Goal: Task Accomplishment & Management: Manage account settings

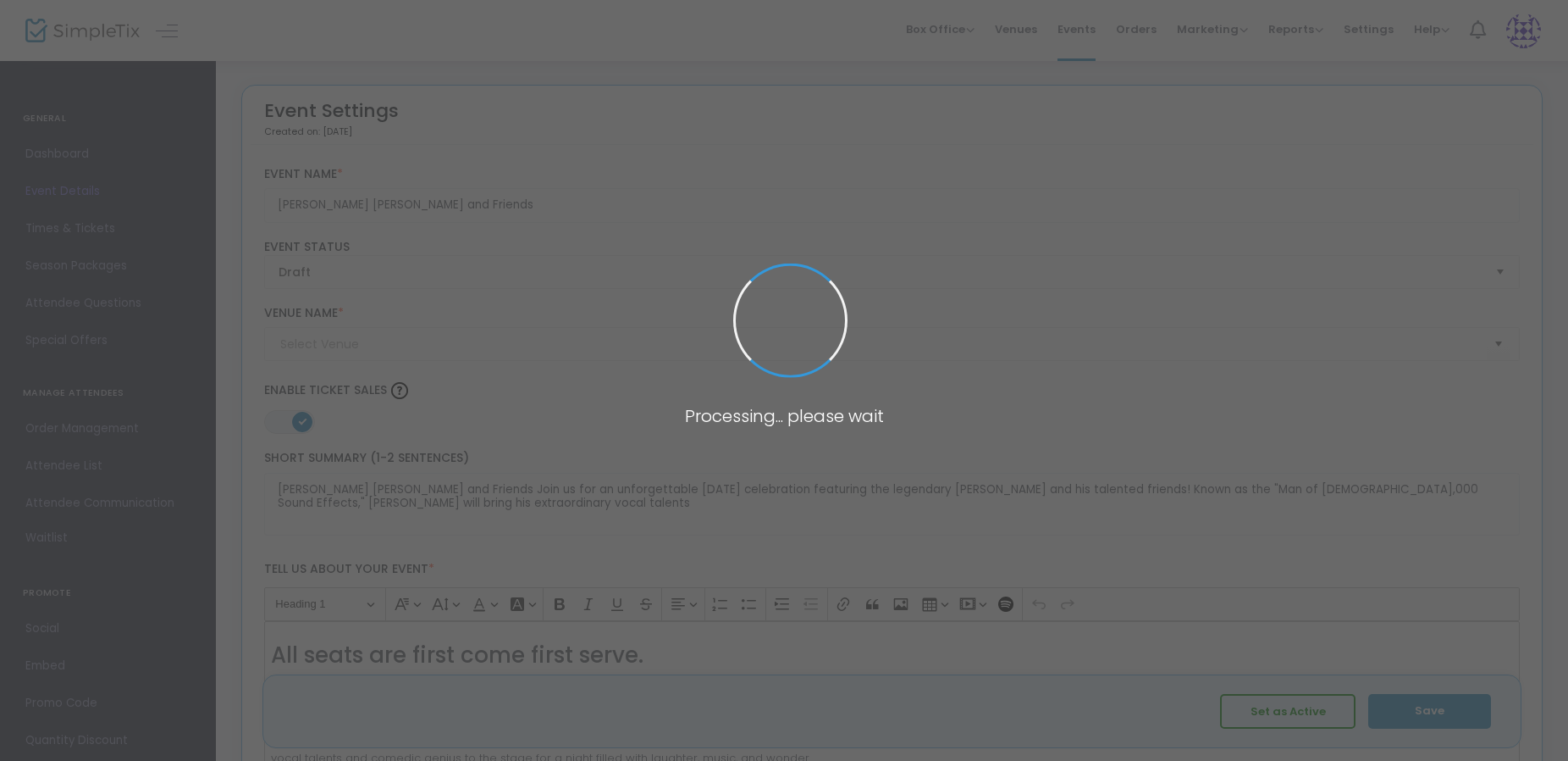
type input "Holiday Inn [GEOGRAPHIC_DATA]"
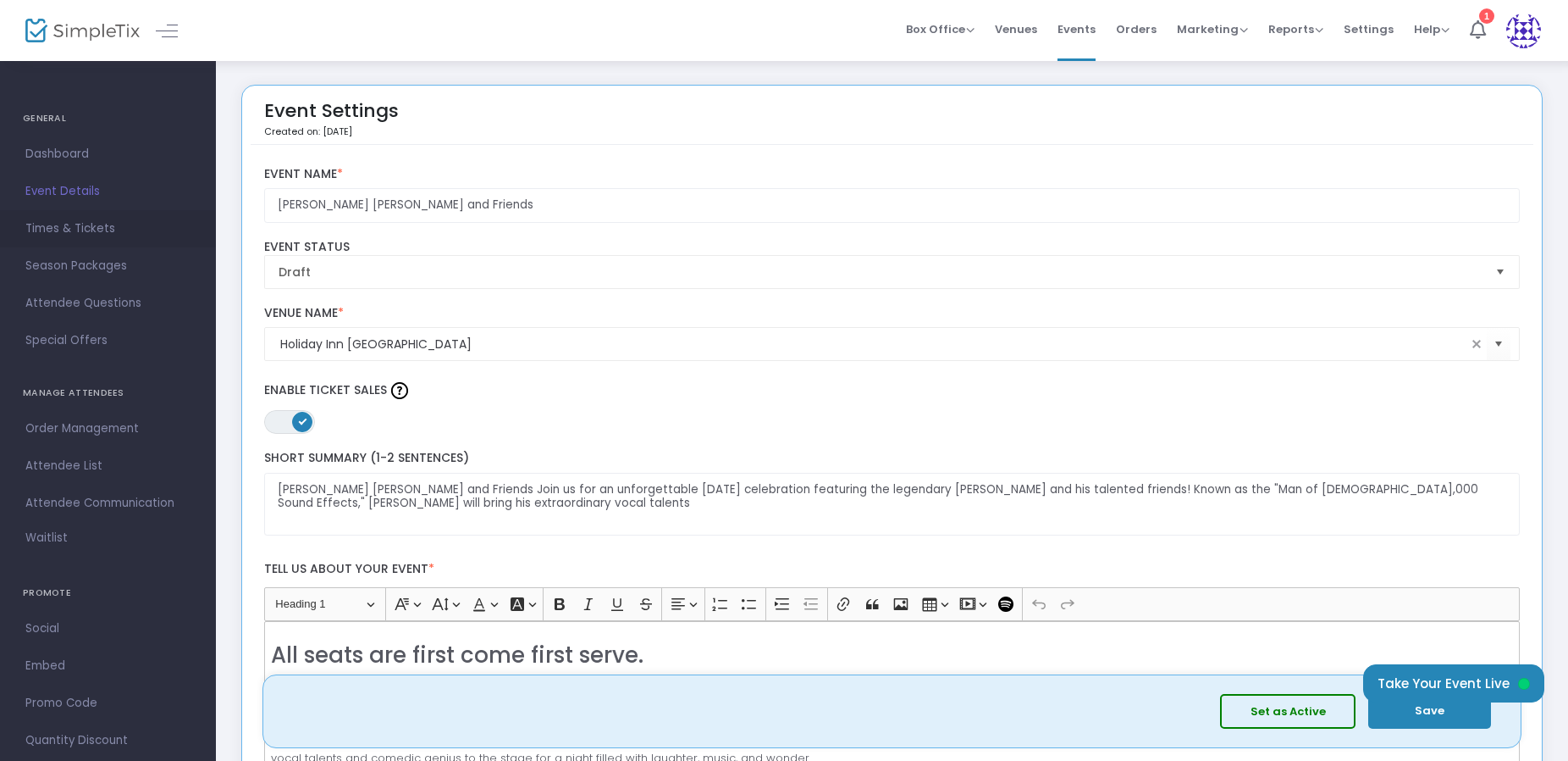
click at [100, 234] on span "Times & Tickets" at bounding box center [108, 229] width 165 height 22
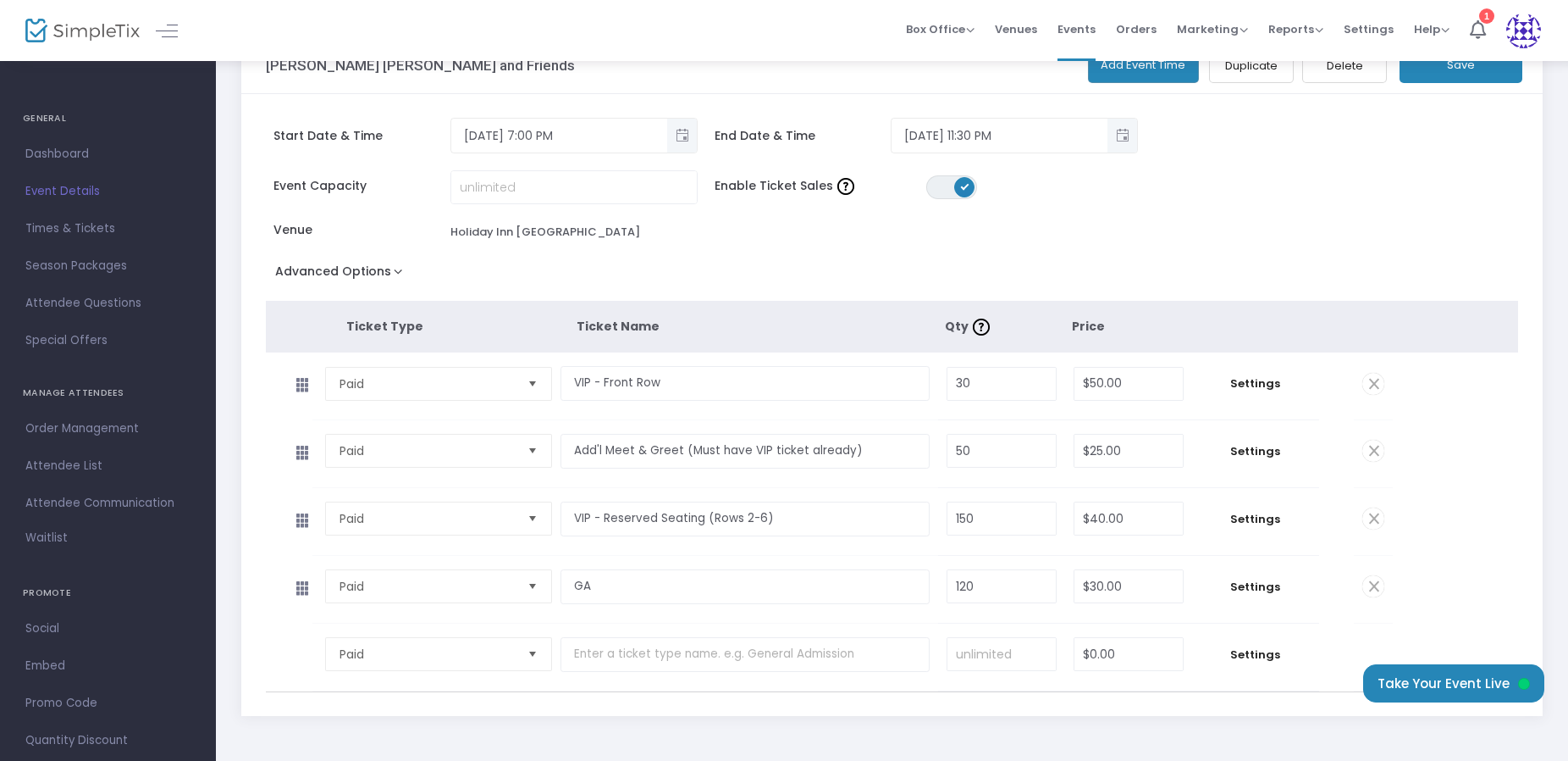
scroll to position [119, 0]
click at [1157, 391] on input "50" at bounding box center [1128, 382] width 109 height 32
type input "$75.00"
click at [682, 385] on input "VIP - Front Row" at bounding box center [745, 382] width 369 height 35
drag, startPoint x: 678, startPoint y: 445, endPoint x: 608, endPoint y: 451, distance: 70.3
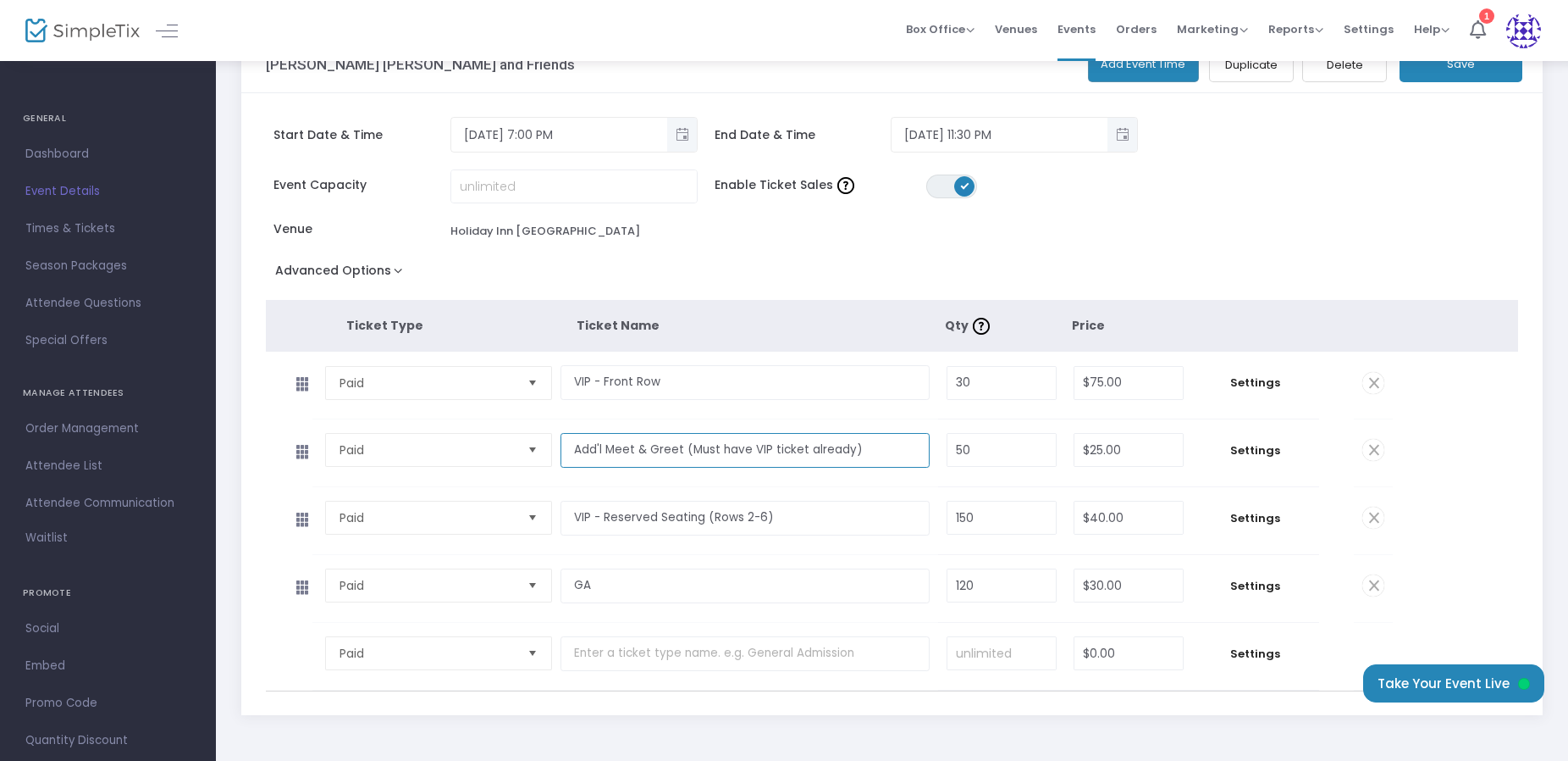
click at [608, 451] on input "Add'l Meet & Greet (Must have VIP ticket already)" at bounding box center [745, 450] width 369 height 35
type input "Add'l (Must have VIP ticket already)"
click at [725, 384] on input "VIP - Front Row" at bounding box center [745, 382] width 369 height 35
paste input "Meet & Greet"
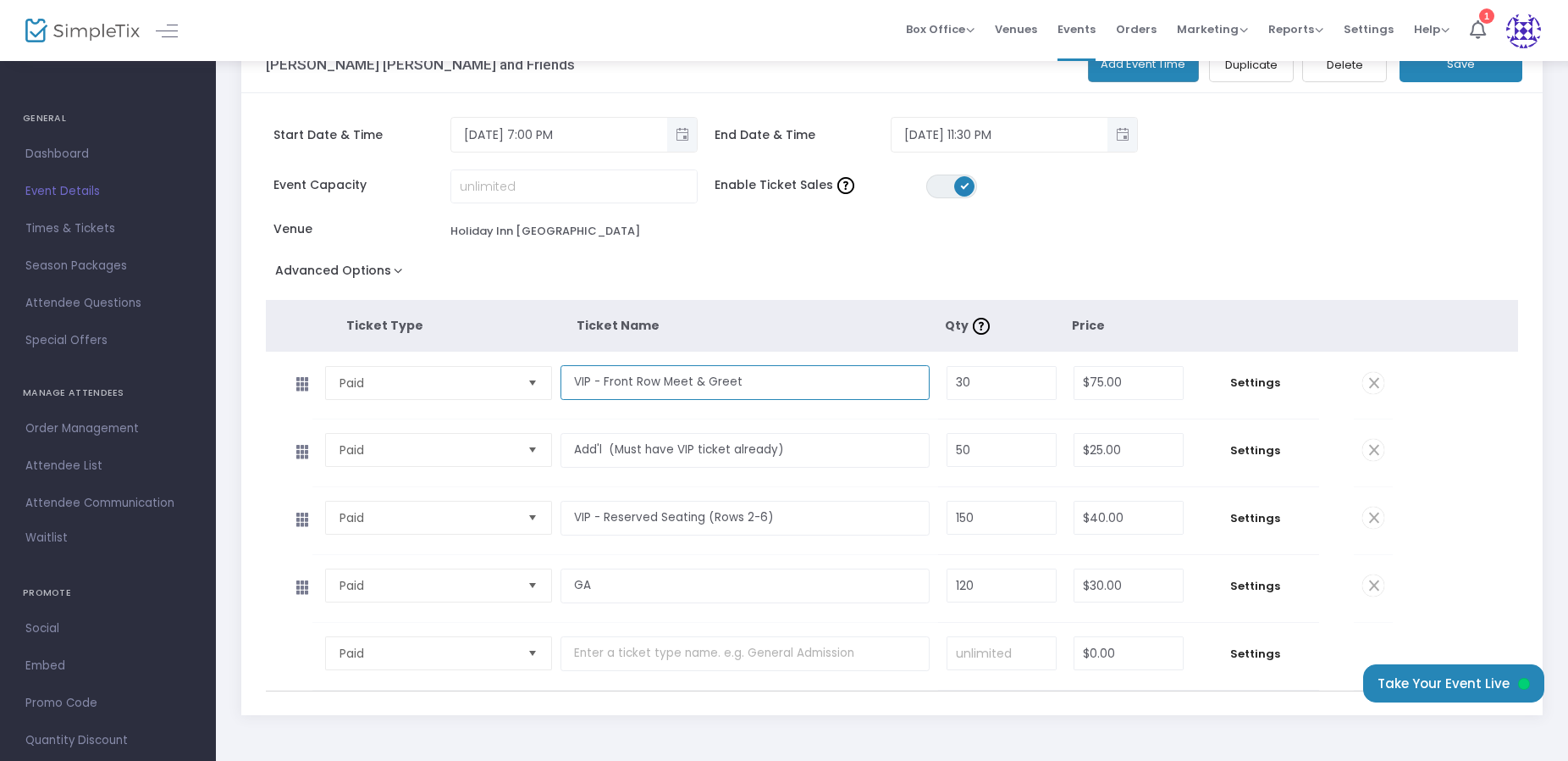
type input "VIP - Front Row Meet & Greet"
drag, startPoint x: 801, startPoint y: 455, endPoint x: 567, endPoint y: 452, distance: 234.0
click at [567, 452] on input "Add'l (Must have VIP ticket already)" at bounding box center [745, 450] width 369 height 35
type input "VIP -Front ROw (No Meet & Greet)"
click at [1022, 437] on input "50" at bounding box center [1001, 449] width 109 height 32
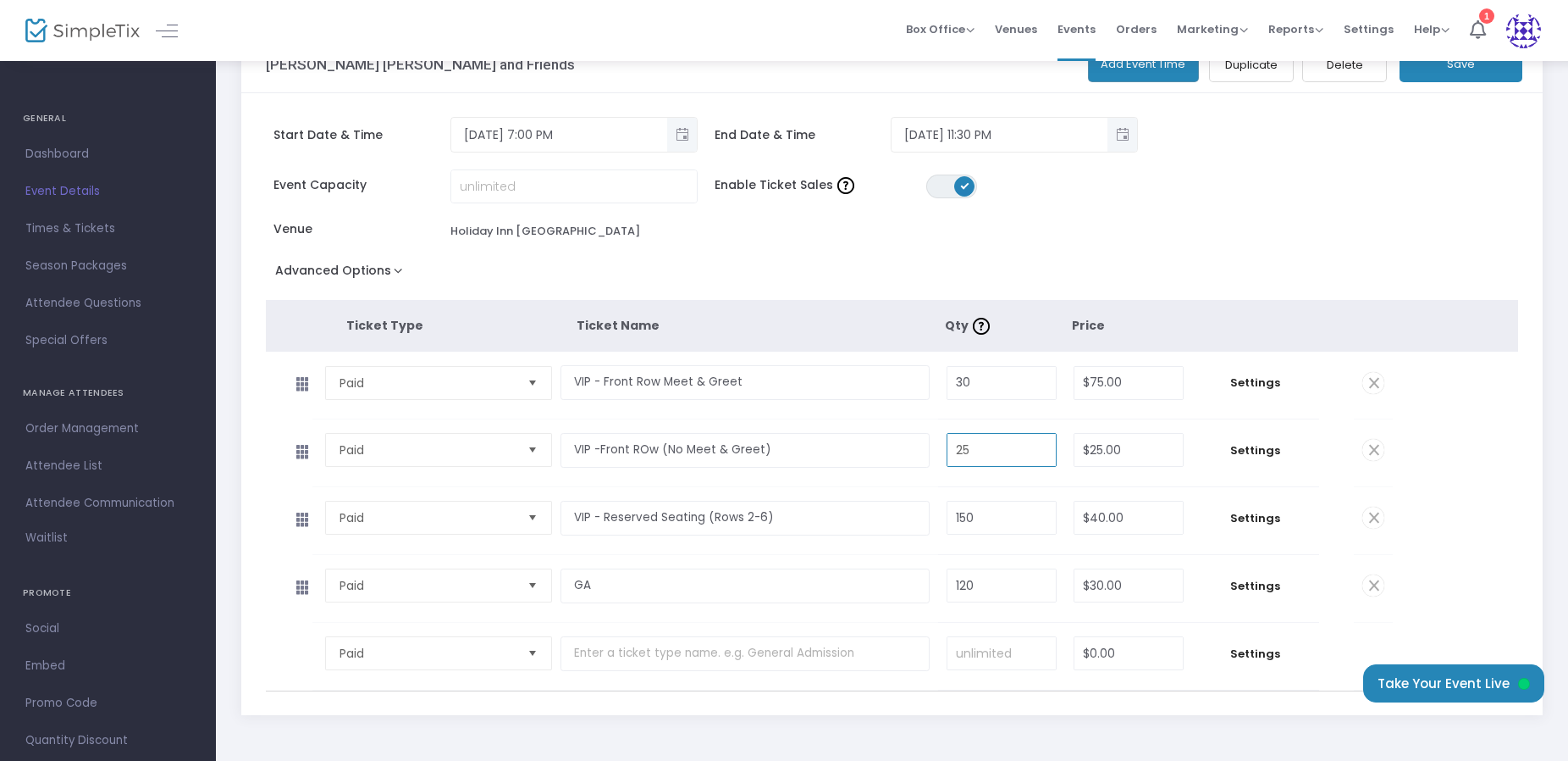
type input "25"
click at [953, 366] on kendo-numerictextbox "30" at bounding box center [1001, 382] width 110 height 34
click at [978, 378] on input "30" at bounding box center [1001, 382] width 109 height 32
type input "25"
click at [1104, 443] on input "25" at bounding box center [1128, 449] width 109 height 32
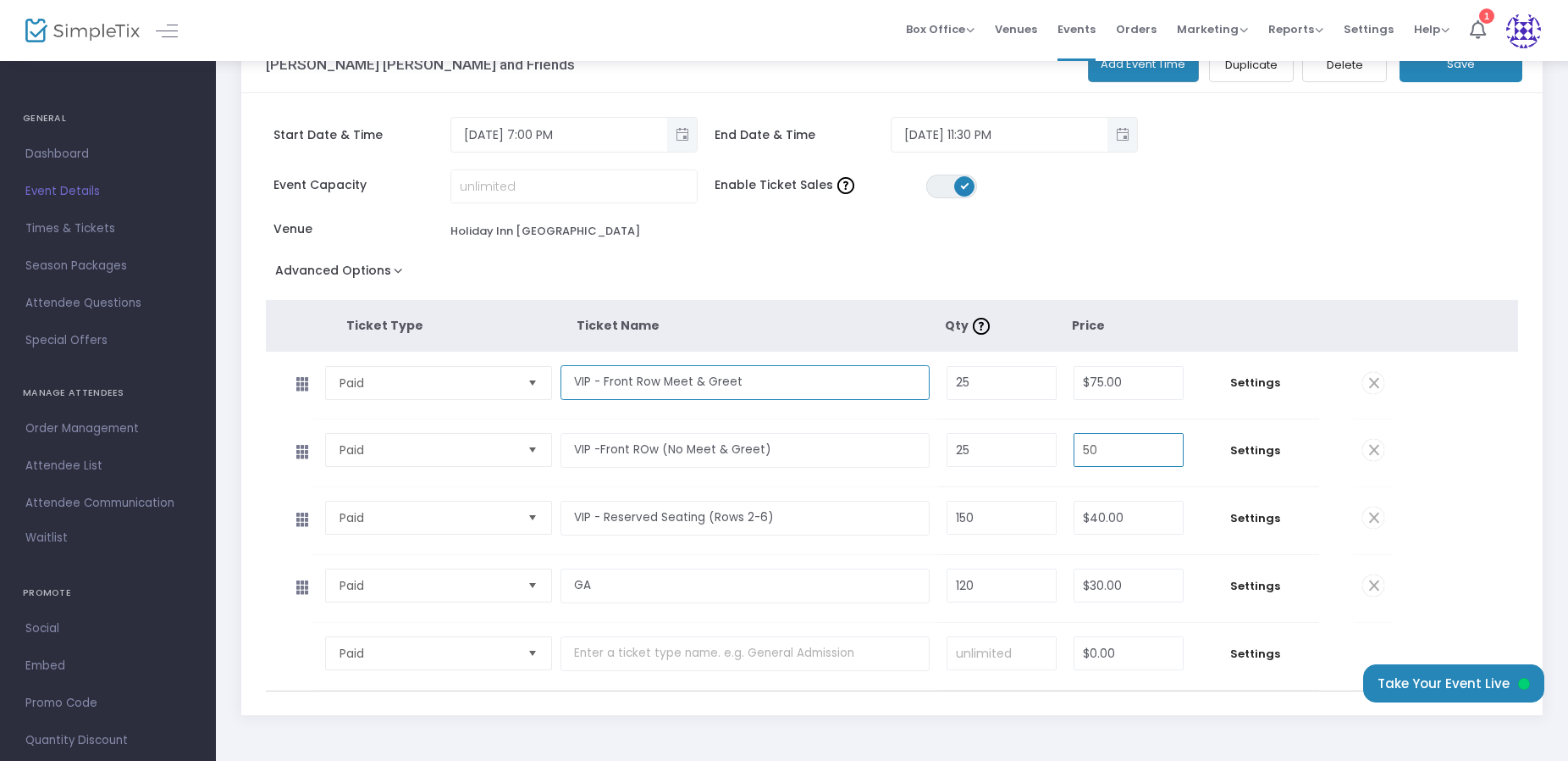
type input "$50.00"
click at [663, 380] on input "VIP - Front Row Meet & Greet" at bounding box center [745, 382] width 369 height 35
click at [844, 375] on input "VIP - Front Row (Meet & Greet" at bounding box center [745, 382] width 369 height 35
click at [816, 380] on input "VIP - Front Row (Meet & Greet" at bounding box center [745, 382] width 369 height 35
click at [672, 382] on input "VIP - Front Row (Meet & Greet)" at bounding box center [745, 382] width 369 height 35
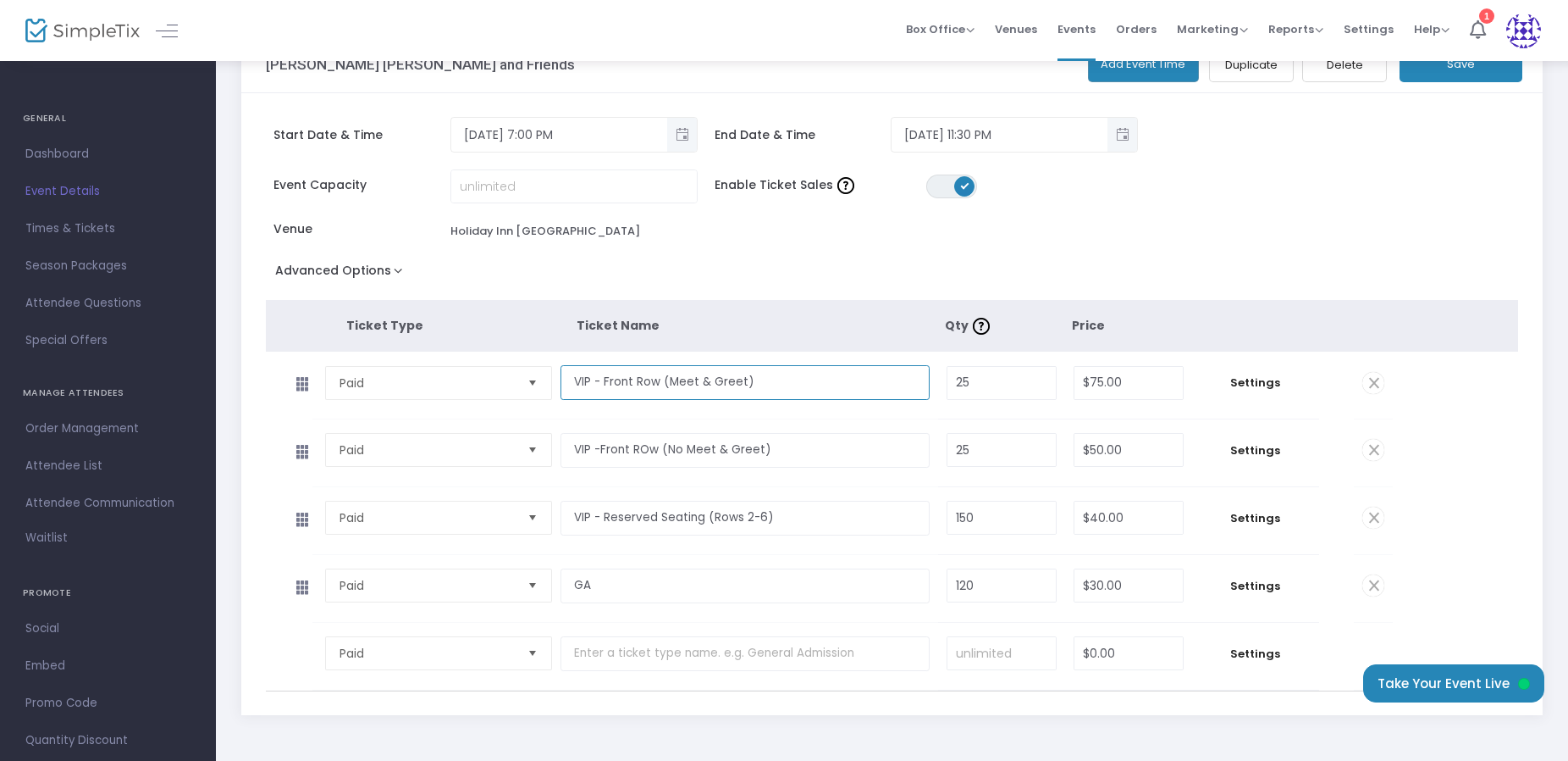
click at [668, 383] on input "VIP - Front Row (Meet & Greet)" at bounding box center [745, 382] width 369 height 35
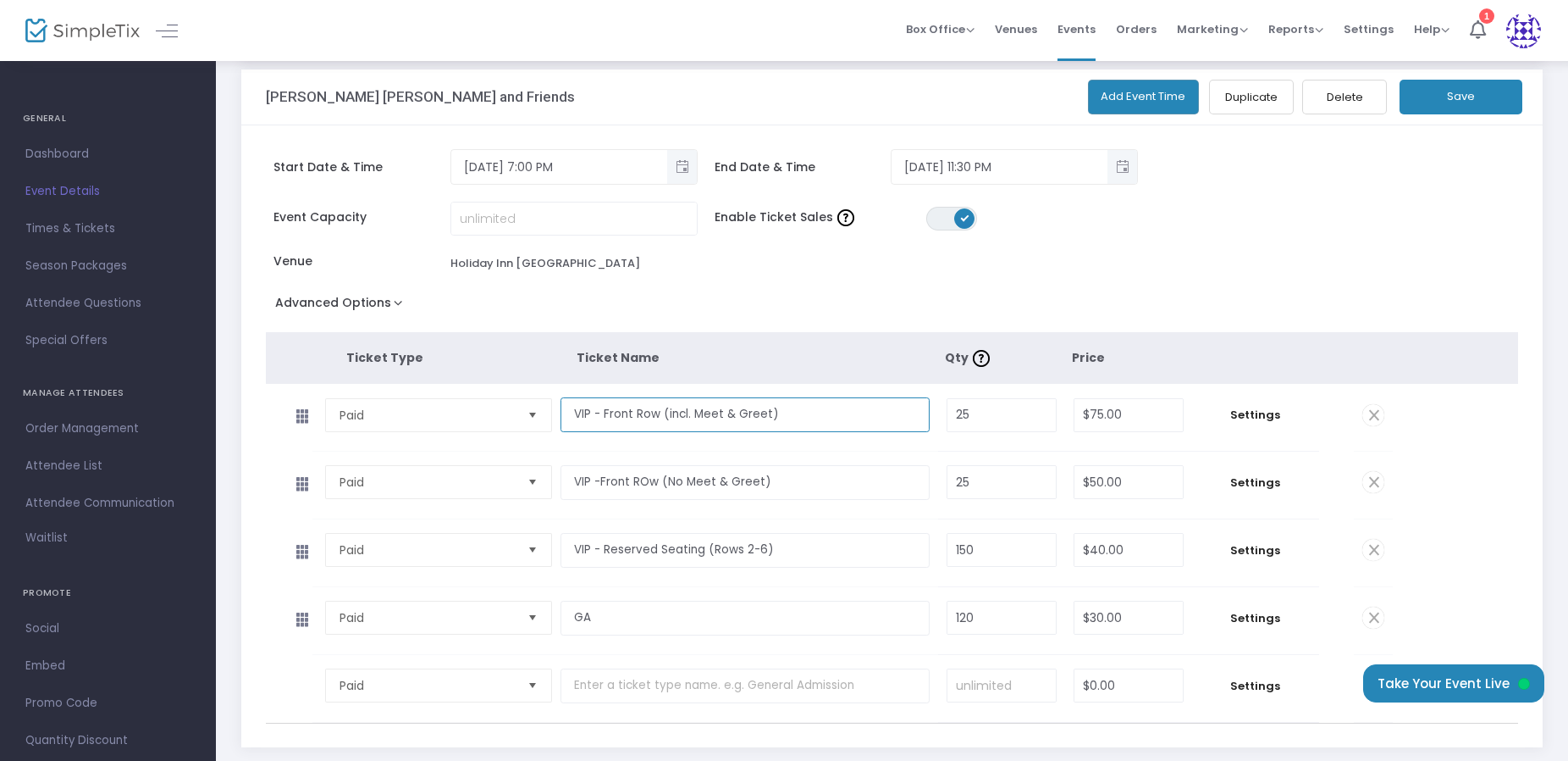
scroll to position [0, 0]
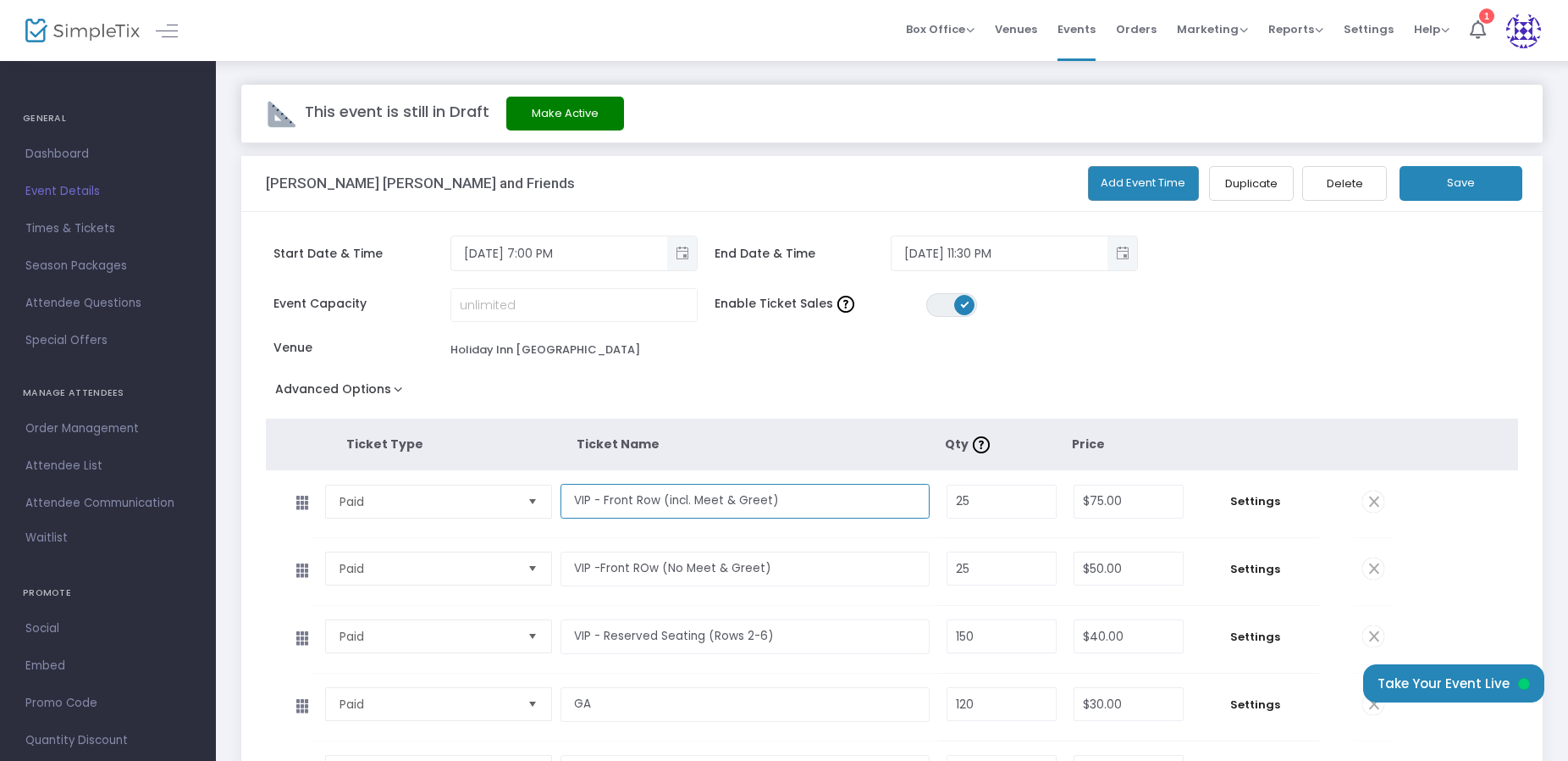
type input "VIP - Front Row (incl. Meet & Greet)"
click at [1450, 199] on button "Save" at bounding box center [1461, 184] width 123 height 35
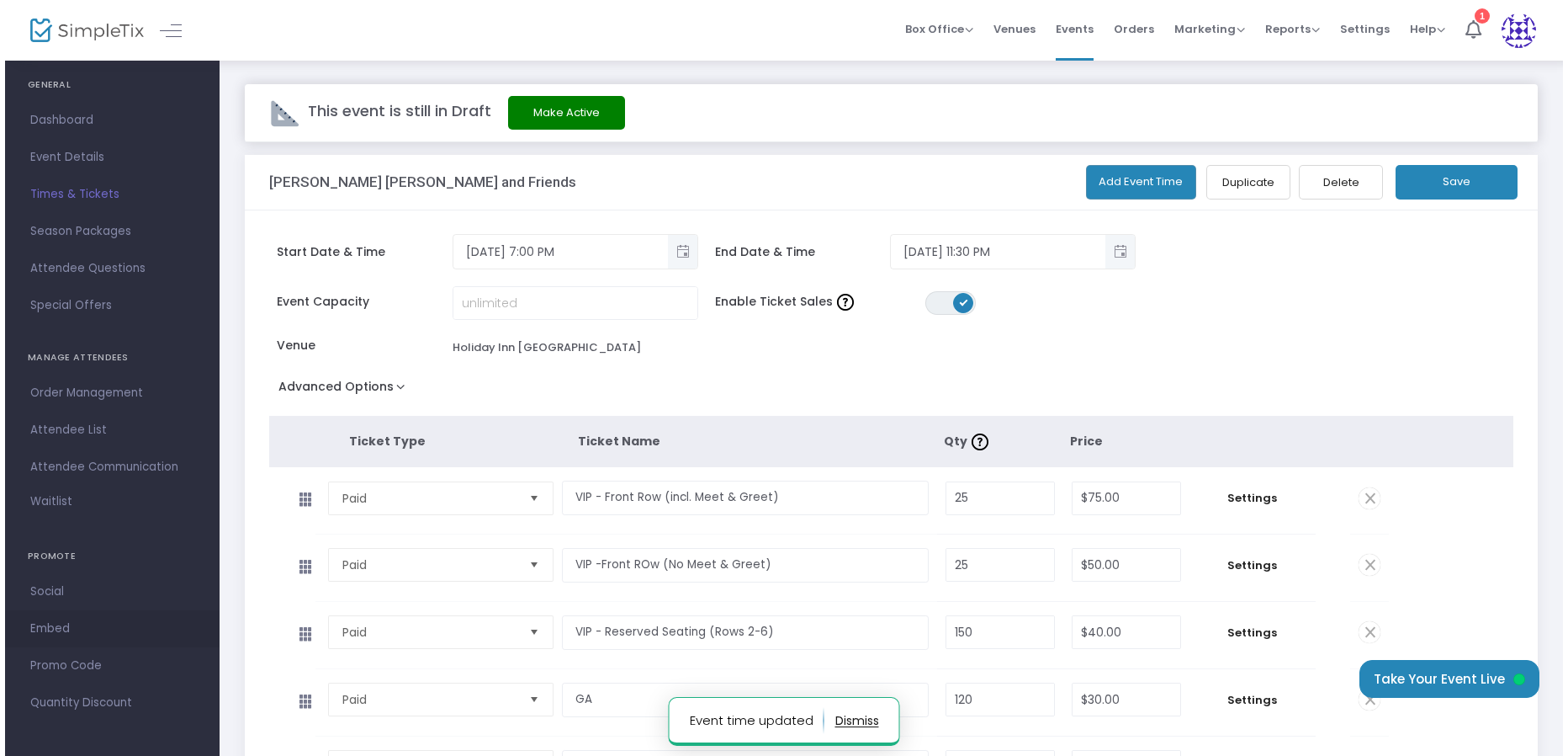
scroll to position [35, 0]
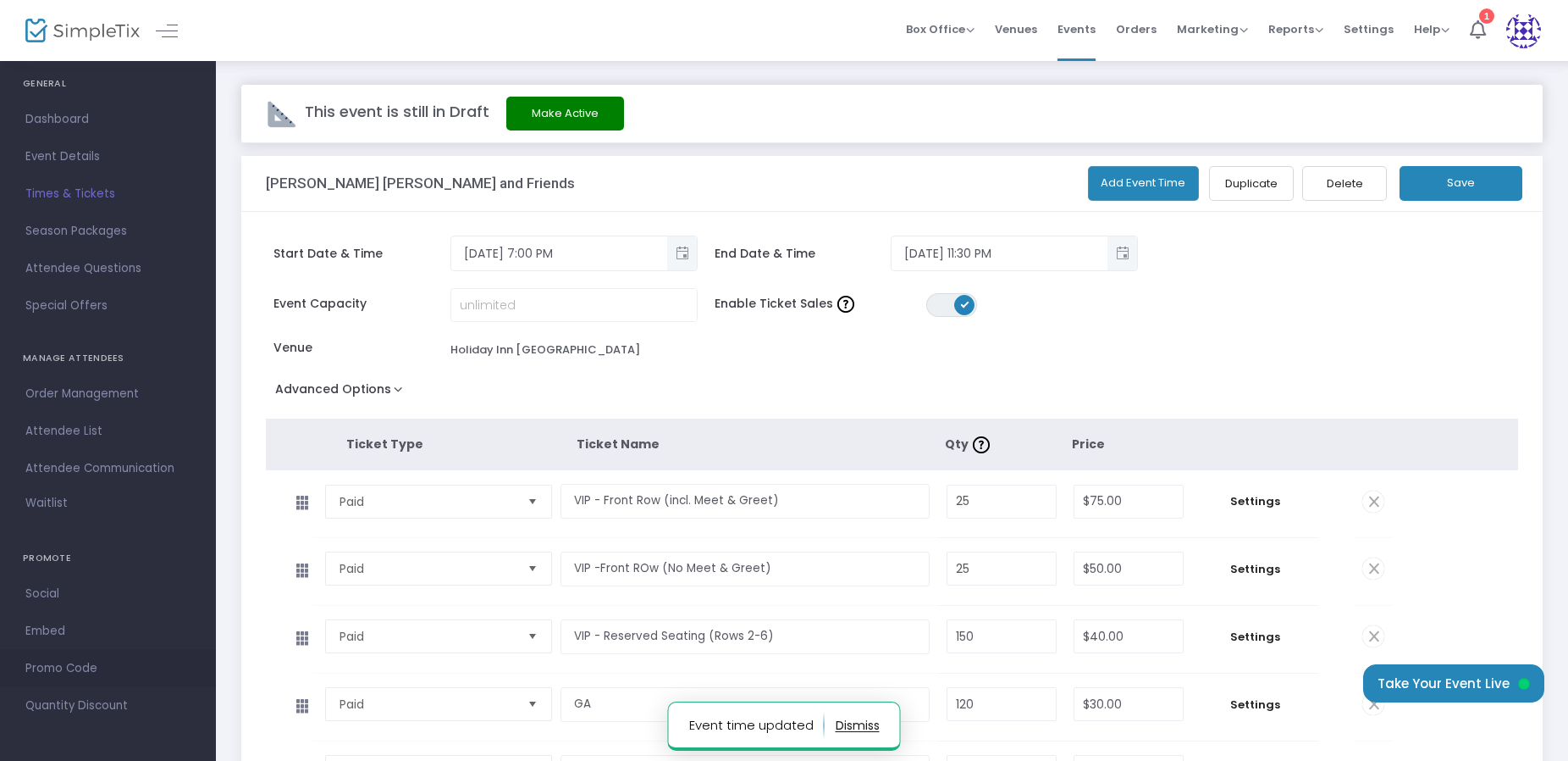
click at [67, 669] on span "Promo Code" at bounding box center [108, 669] width 165 height 22
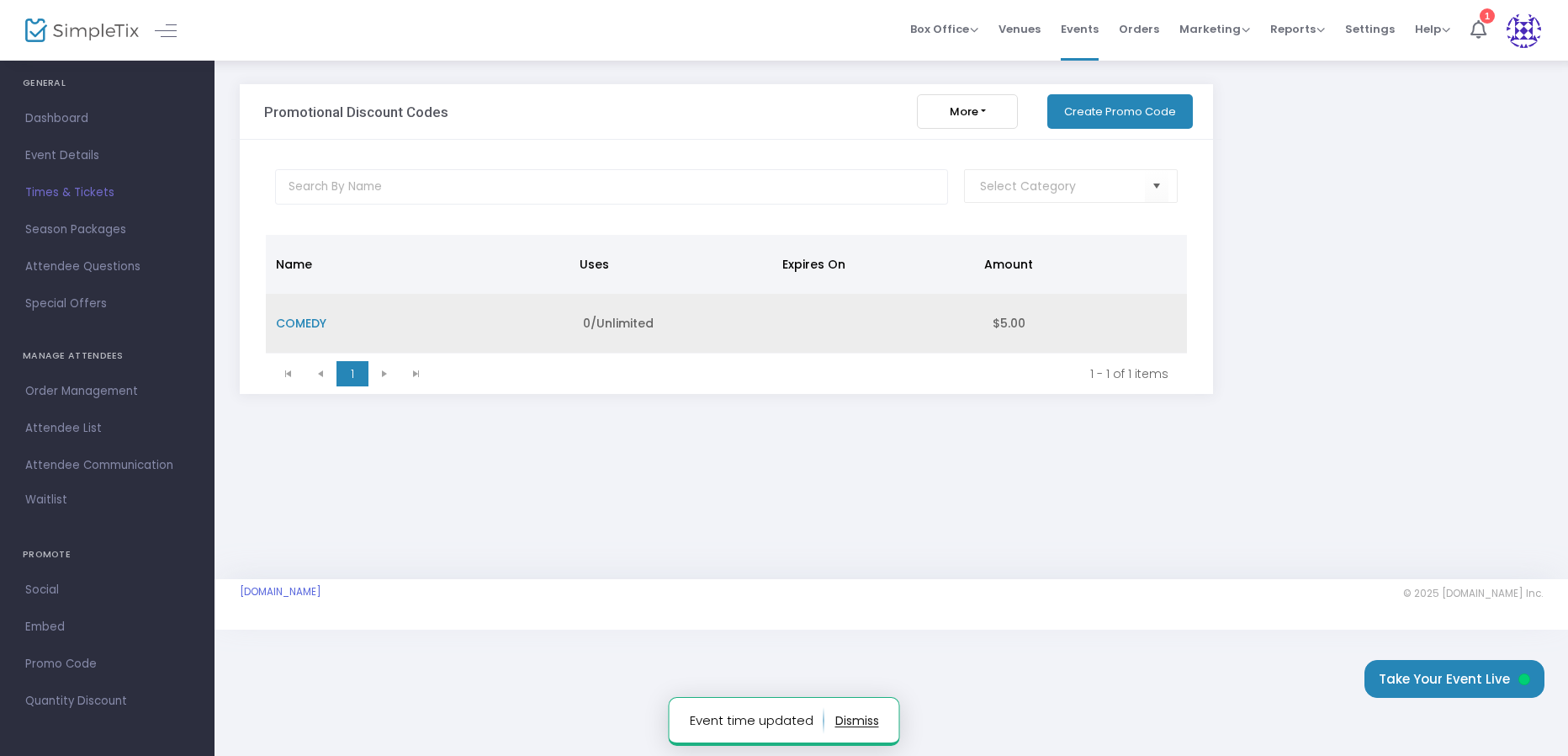
click at [429, 320] on td "COMEDY" at bounding box center [420, 323] width 307 height 60
click at [323, 319] on span "COMEDY" at bounding box center [302, 323] width 51 height 17
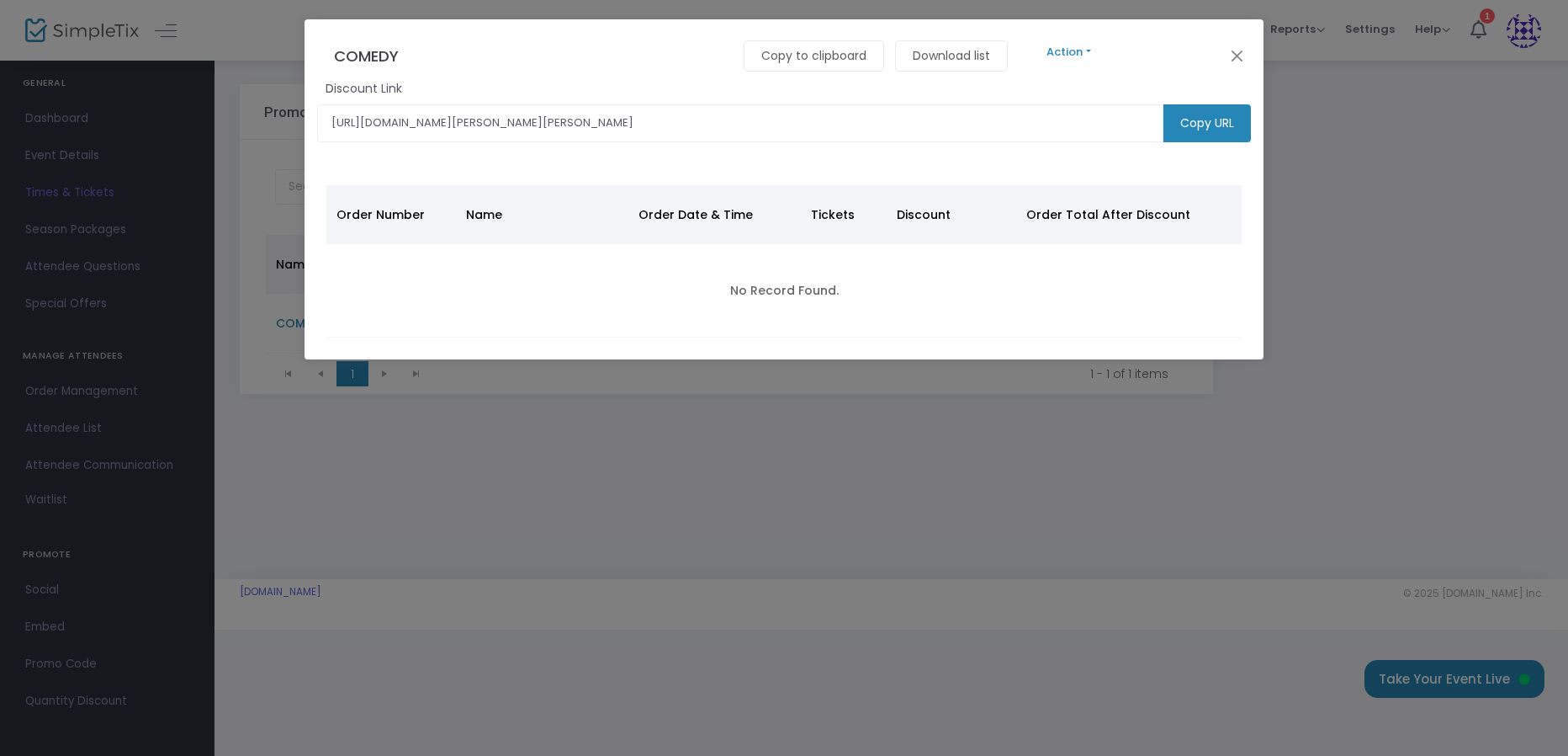
click at [1064, 50] on button "Action" at bounding box center [1068, 52] width 101 height 18
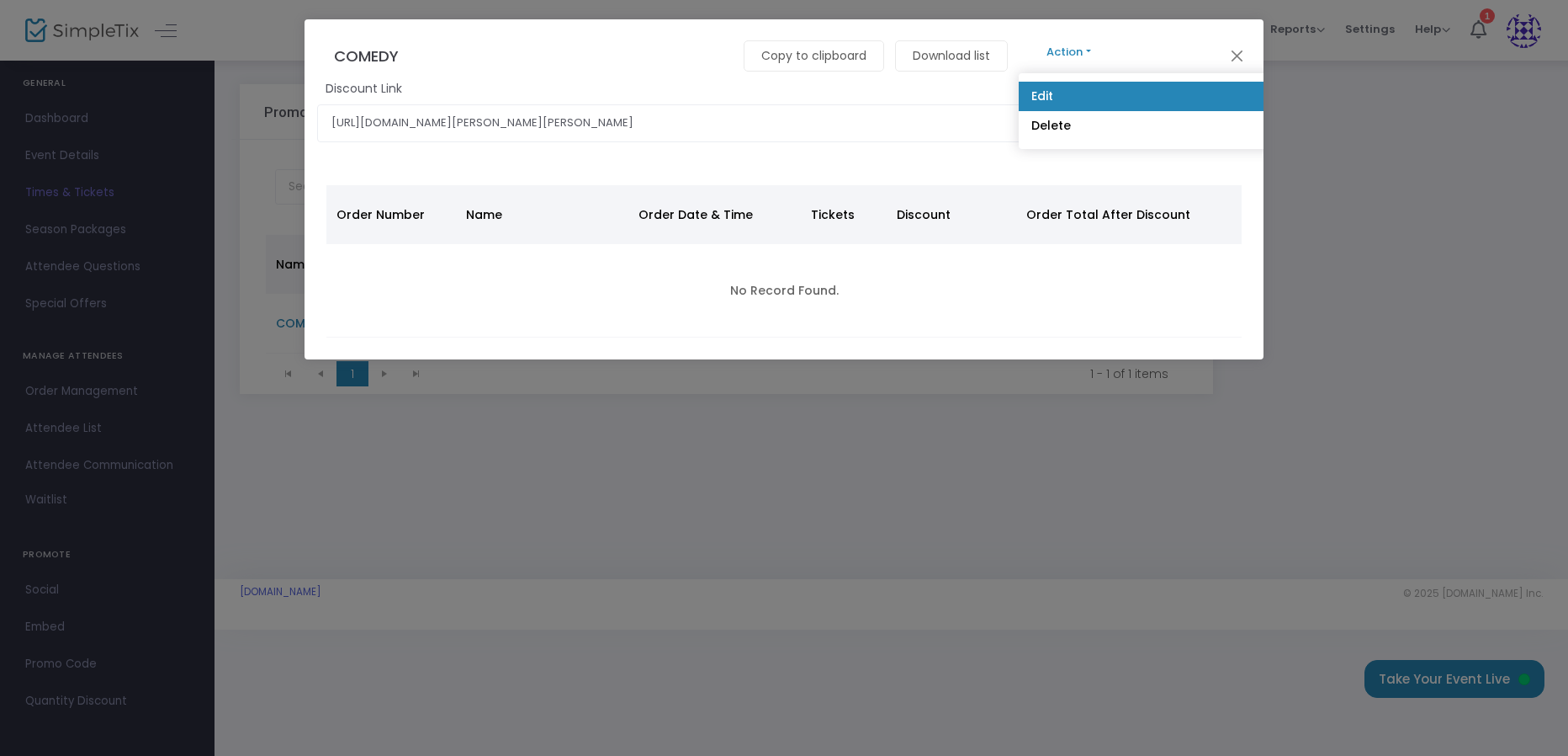
click at [1069, 104] on link "Edit" at bounding box center [1498, 96] width 959 height 29
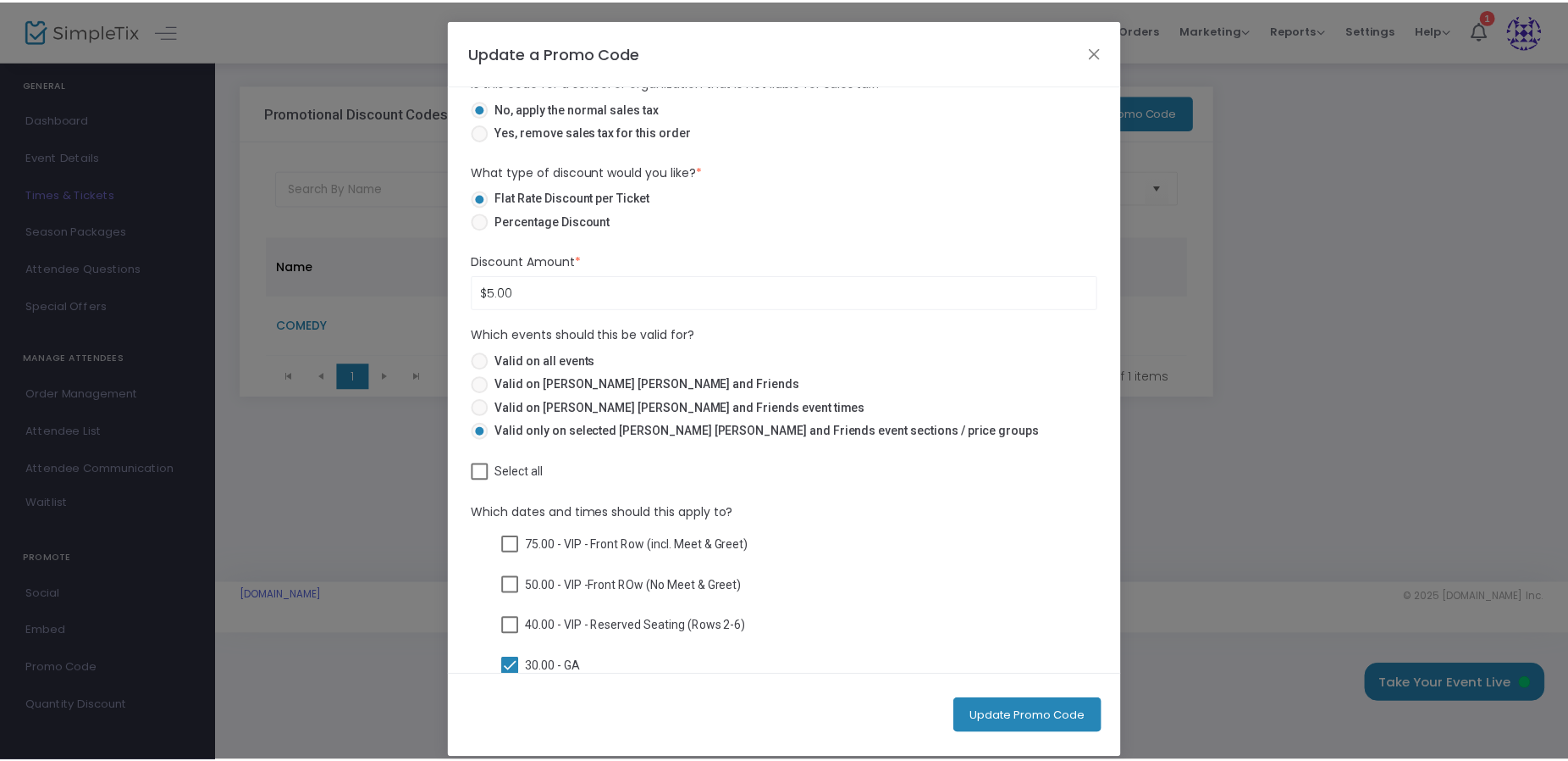
scroll to position [449, 0]
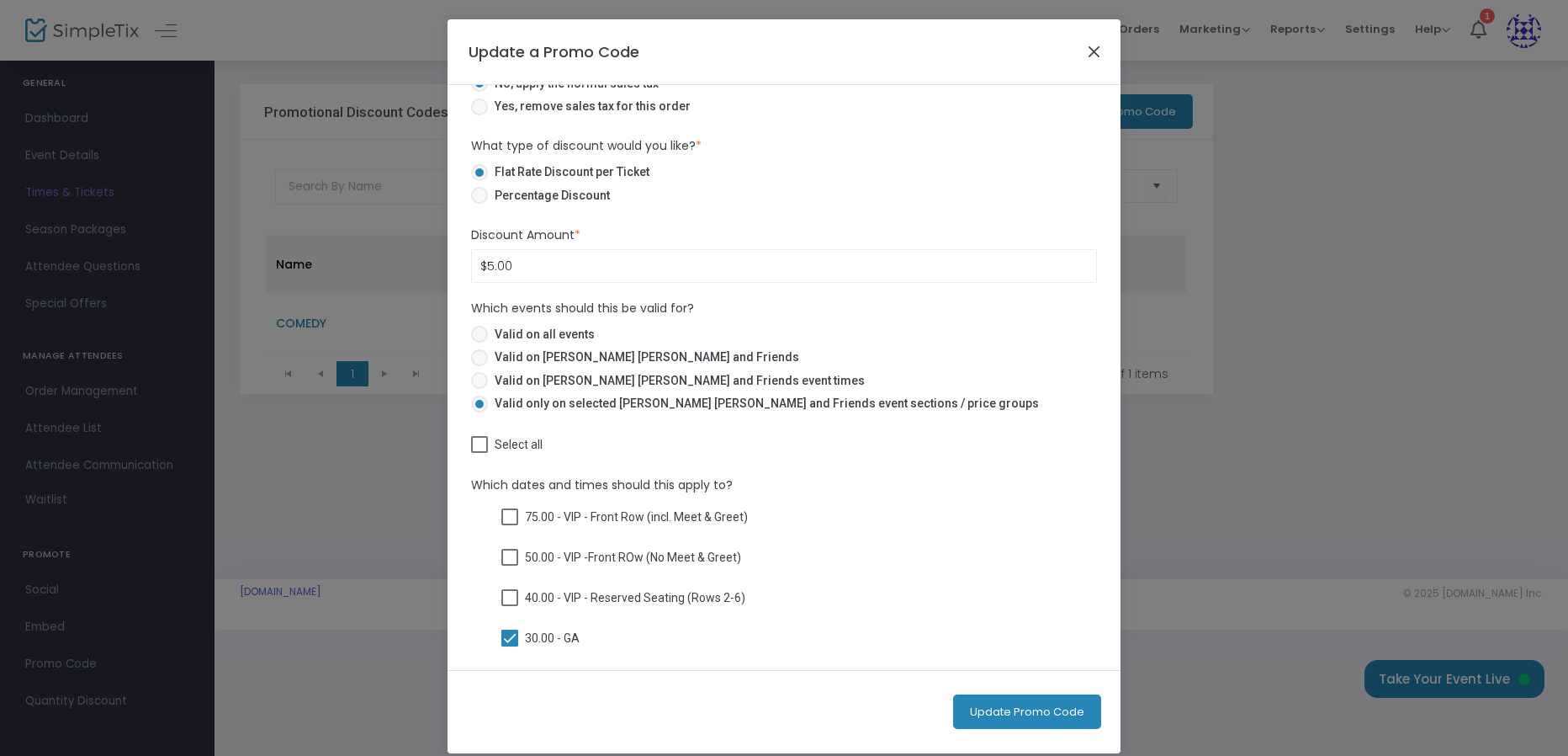
click at [1093, 61] on button "Close" at bounding box center [1095, 51] width 22 height 22
checkbox input "false"
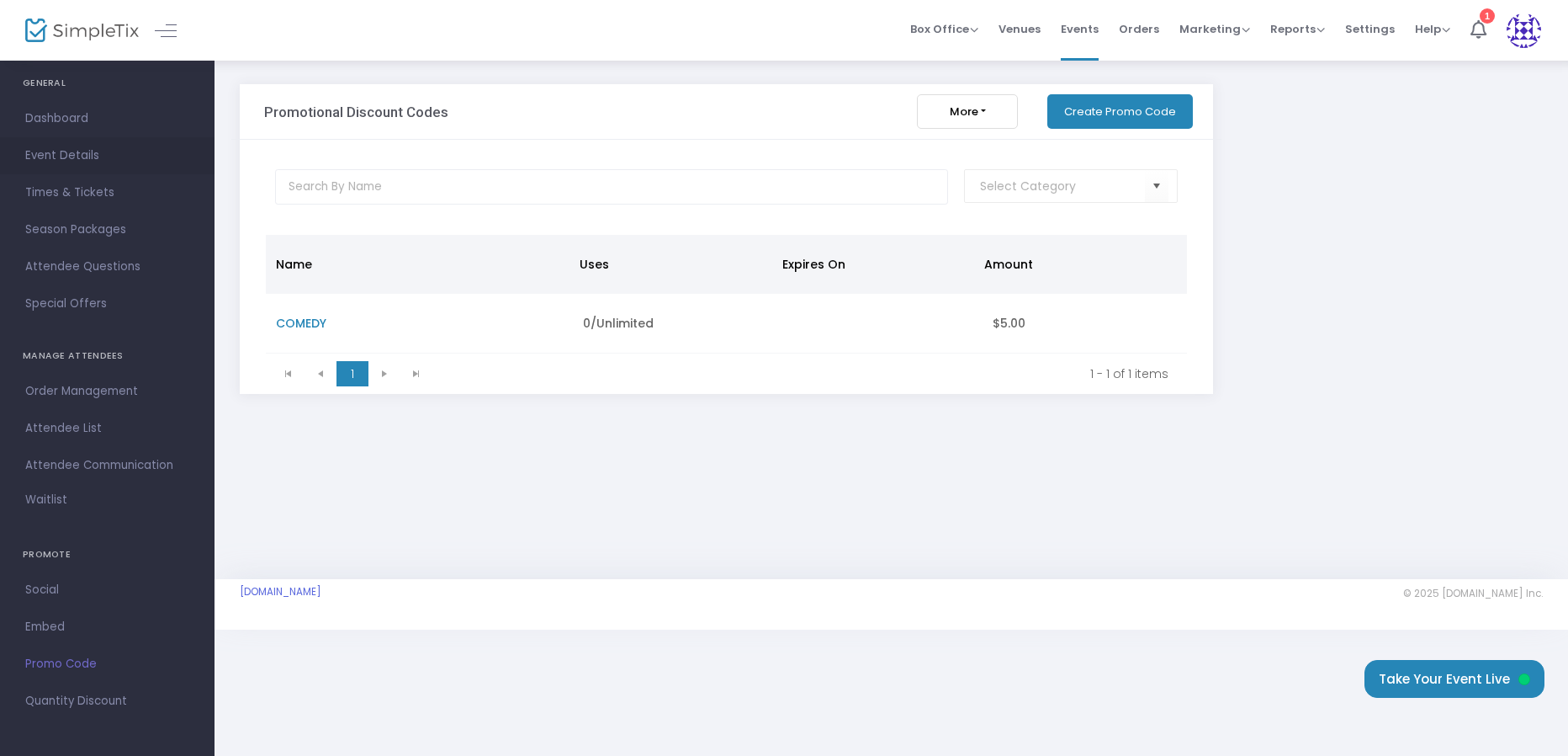
click at [81, 159] on span "Event Details" at bounding box center [107, 155] width 164 height 22
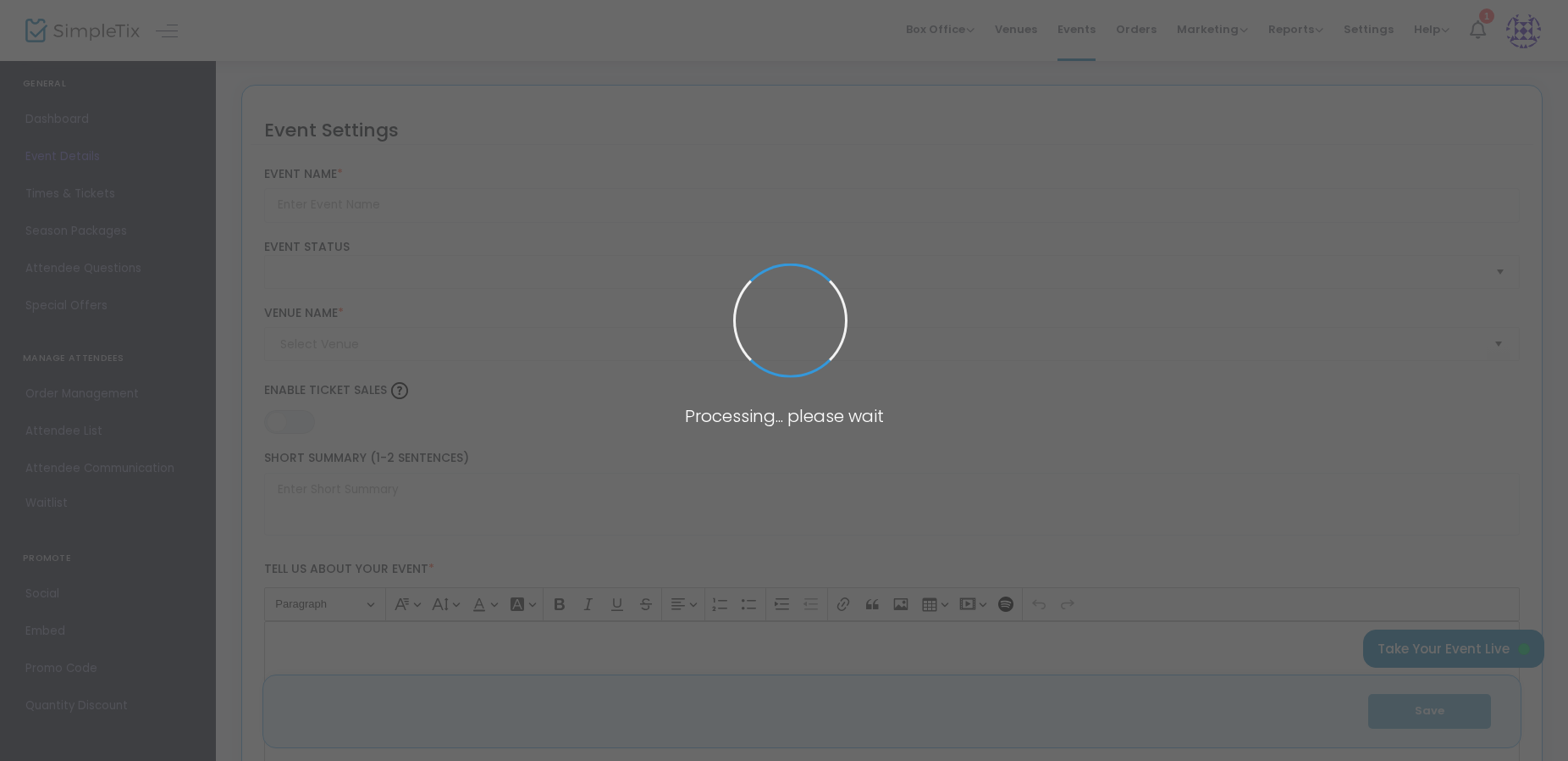
type input "[PERSON_NAME] [PERSON_NAME] and Friends"
type textarea "[PERSON_NAME] [PERSON_NAME] and Friends Join us for an unforgettable [DATE] cel…"
type input "9.500 %"
type input "Buy Tickets"
type input "Holiday Inn [GEOGRAPHIC_DATA]"
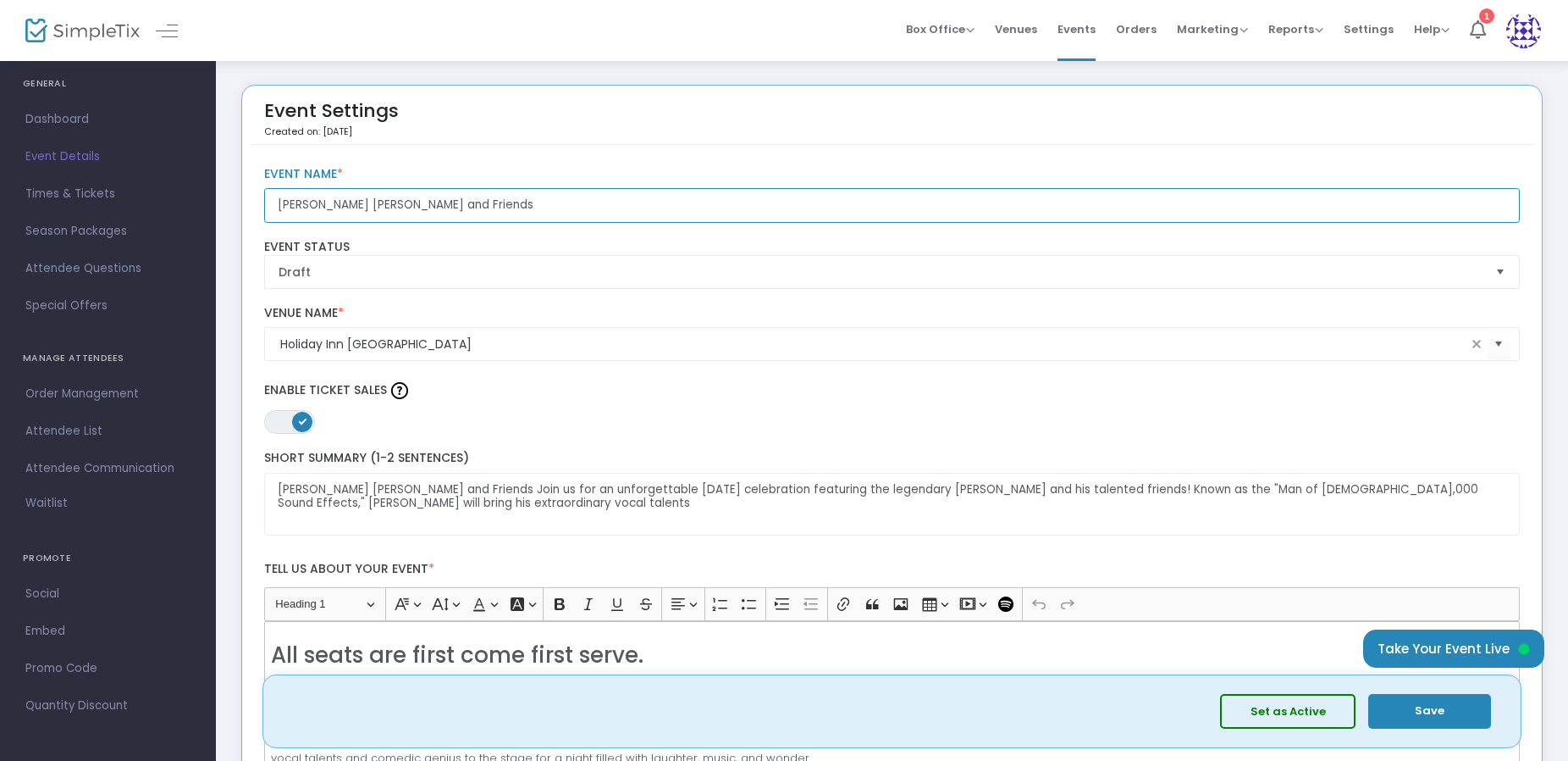
click at [293, 200] on input "[PERSON_NAME] [PERSON_NAME] and Friends" at bounding box center [892, 206] width 1256 height 35
click at [301, 206] on input "[PERSON_NAME] [PERSON_NAME] and Friends" at bounding box center [892, 206] width 1256 height 35
click at [297, 207] on input "[PERSON_NAME] [PERSON_NAME] and Friends" at bounding box center [892, 206] width 1256 height 35
type input "[DATE][PERSON_NAME] and Friends"
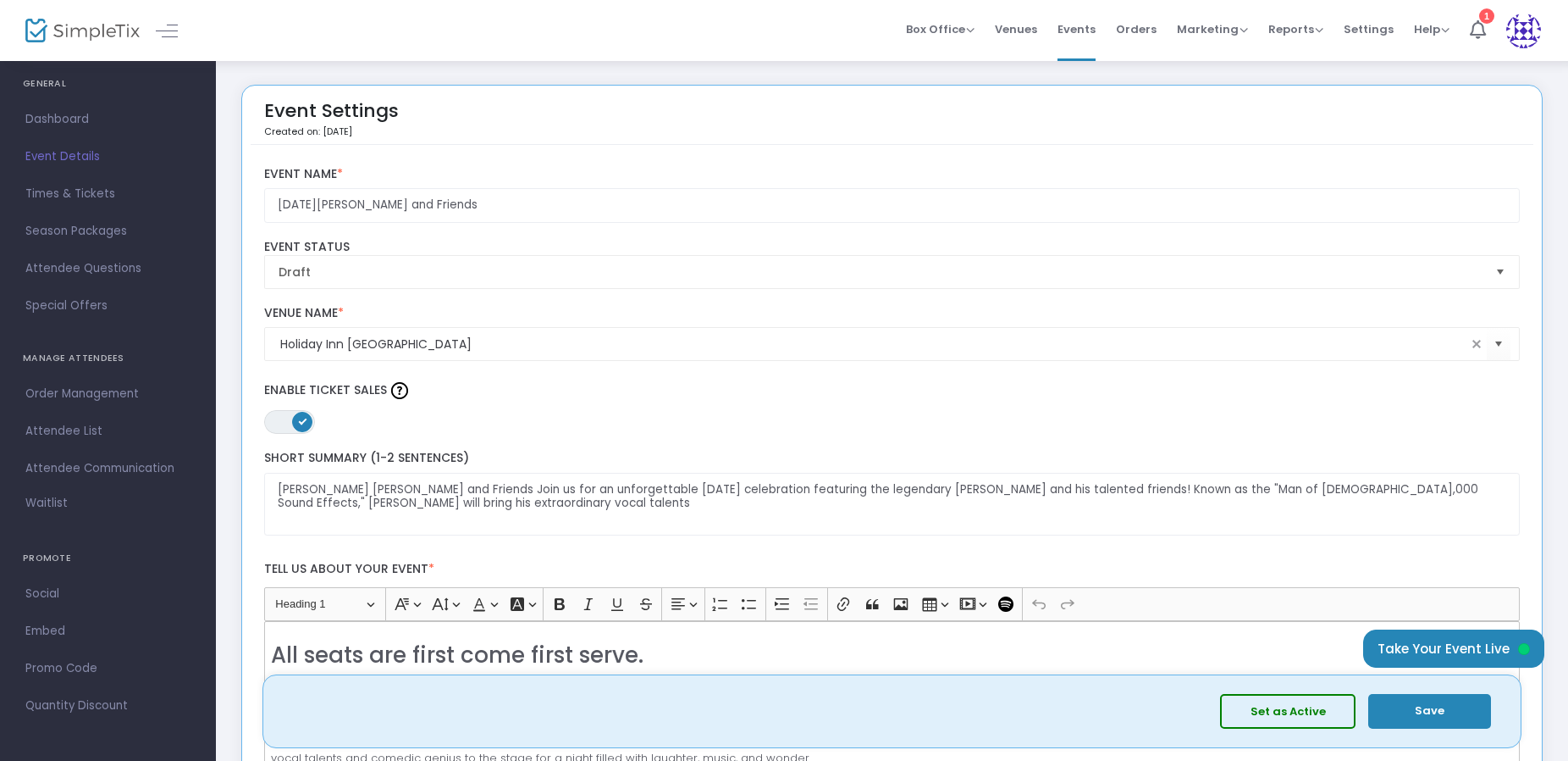
click at [1435, 717] on button "Save" at bounding box center [1430, 711] width 123 height 35
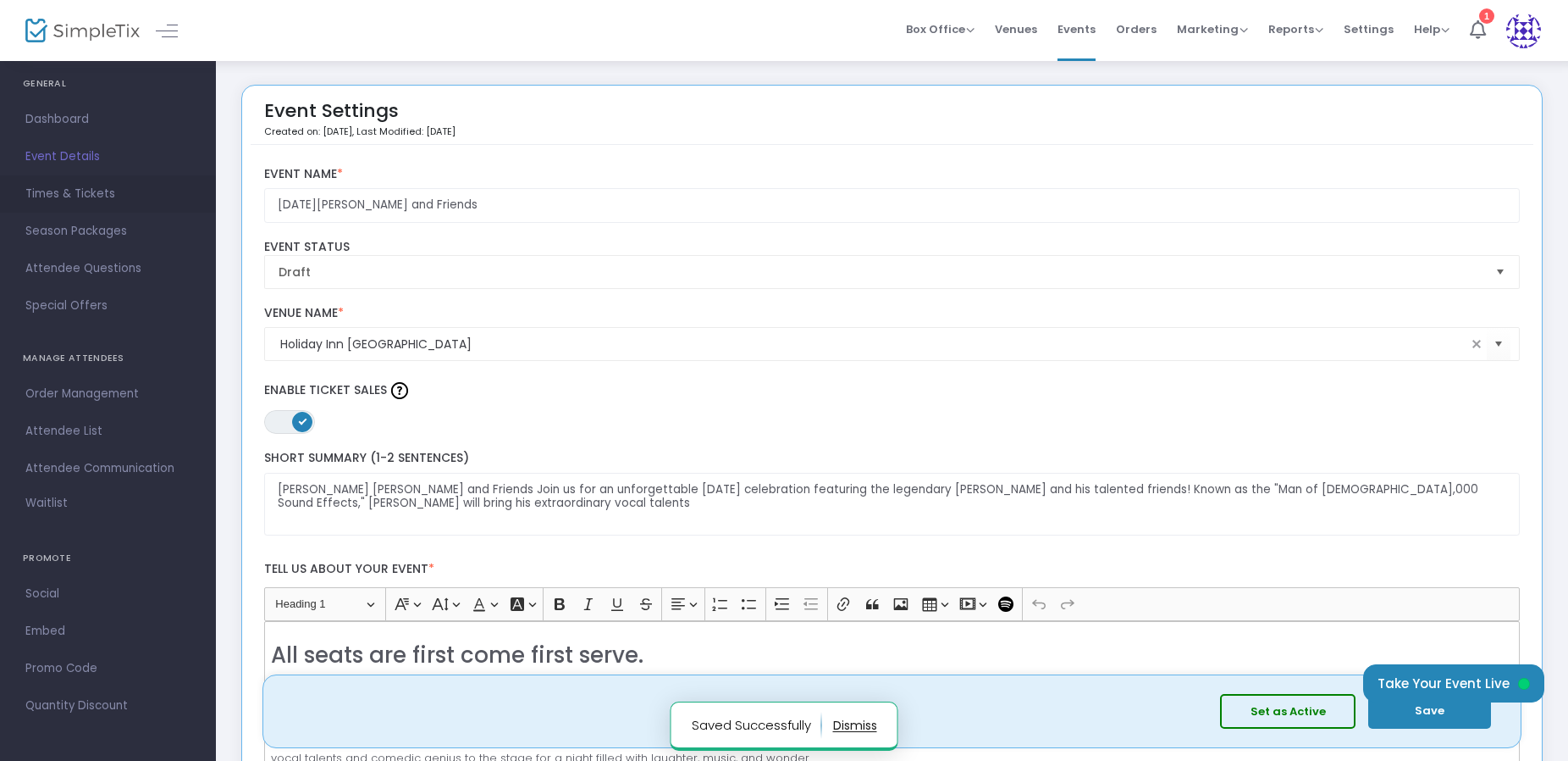
click at [100, 190] on span "Times & Tickets" at bounding box center [108, 194] width 165 height 22
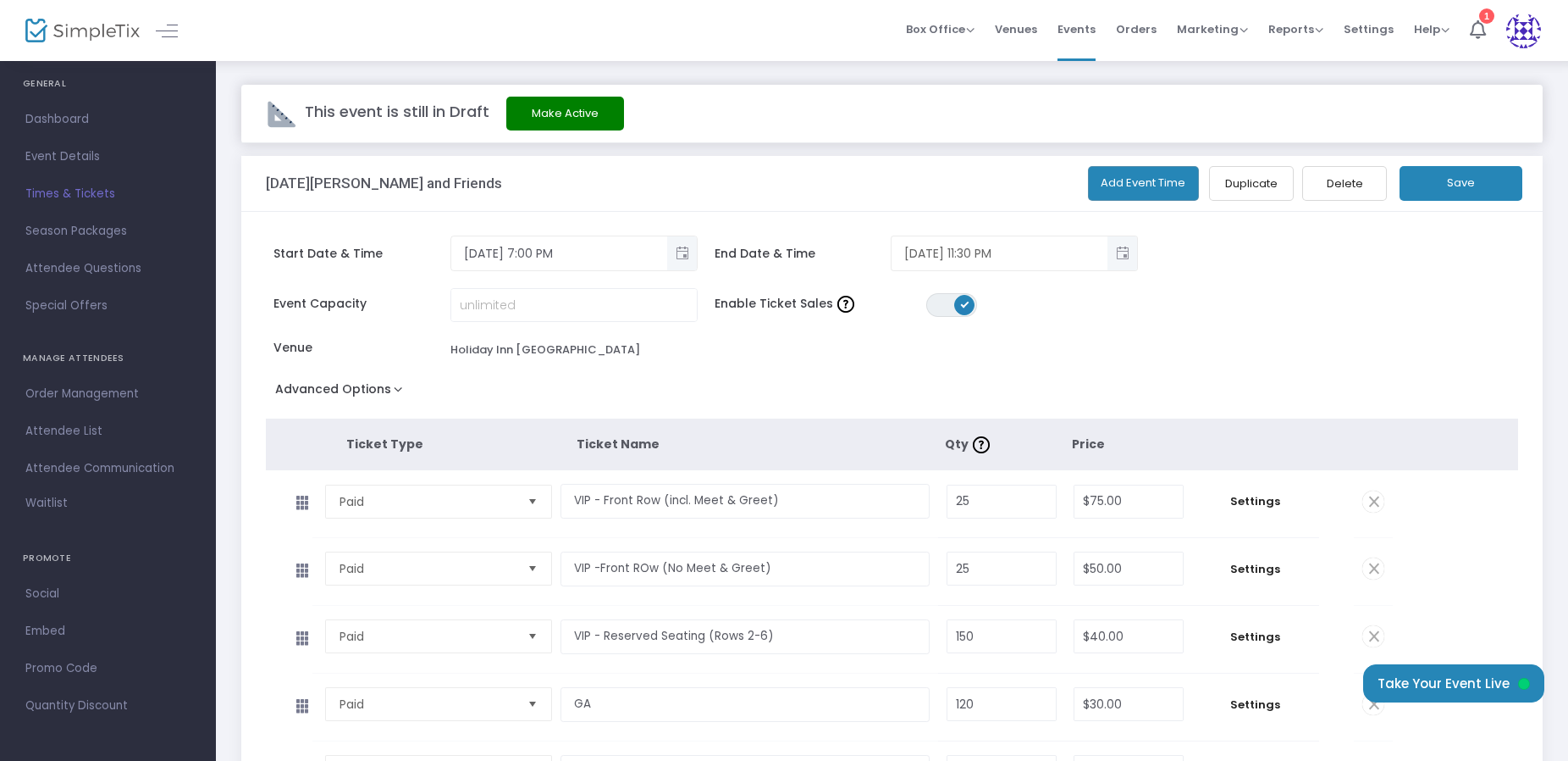
click at [1134, 260] on span "Toggle popup" at bounding box center [1122, 253] width 28 height 28
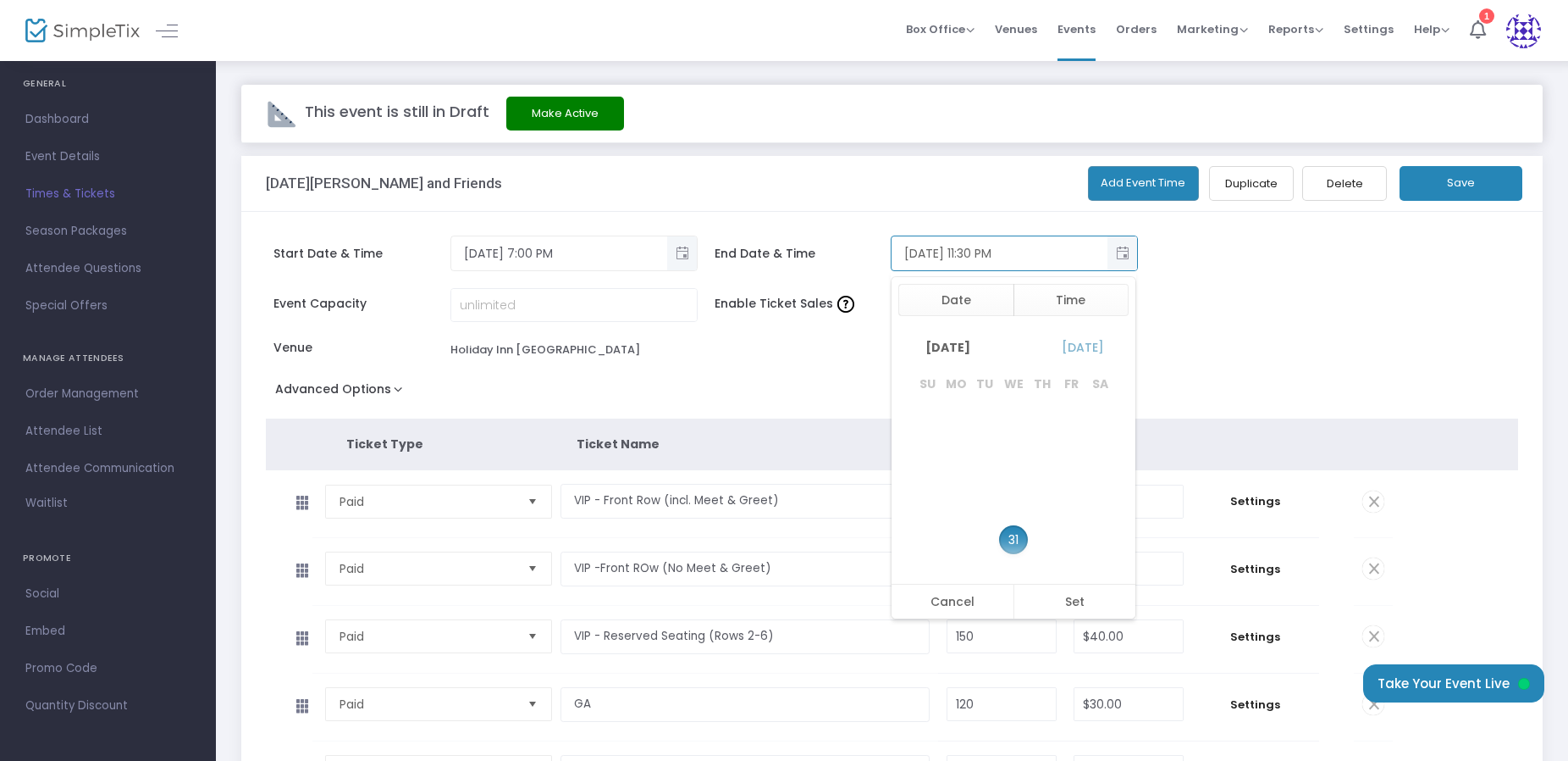
scroll to position [26, 0]
click at [983, 348] on span "[DATE]" at bounding box center [947, 347] width 70 height 32
click at [929, 533] on span "Jan" at bounding box center [933, 541] width 40 height 40
click at [1046, 430] on span "1" at bounding box center [1041, 423] width 28 height 28
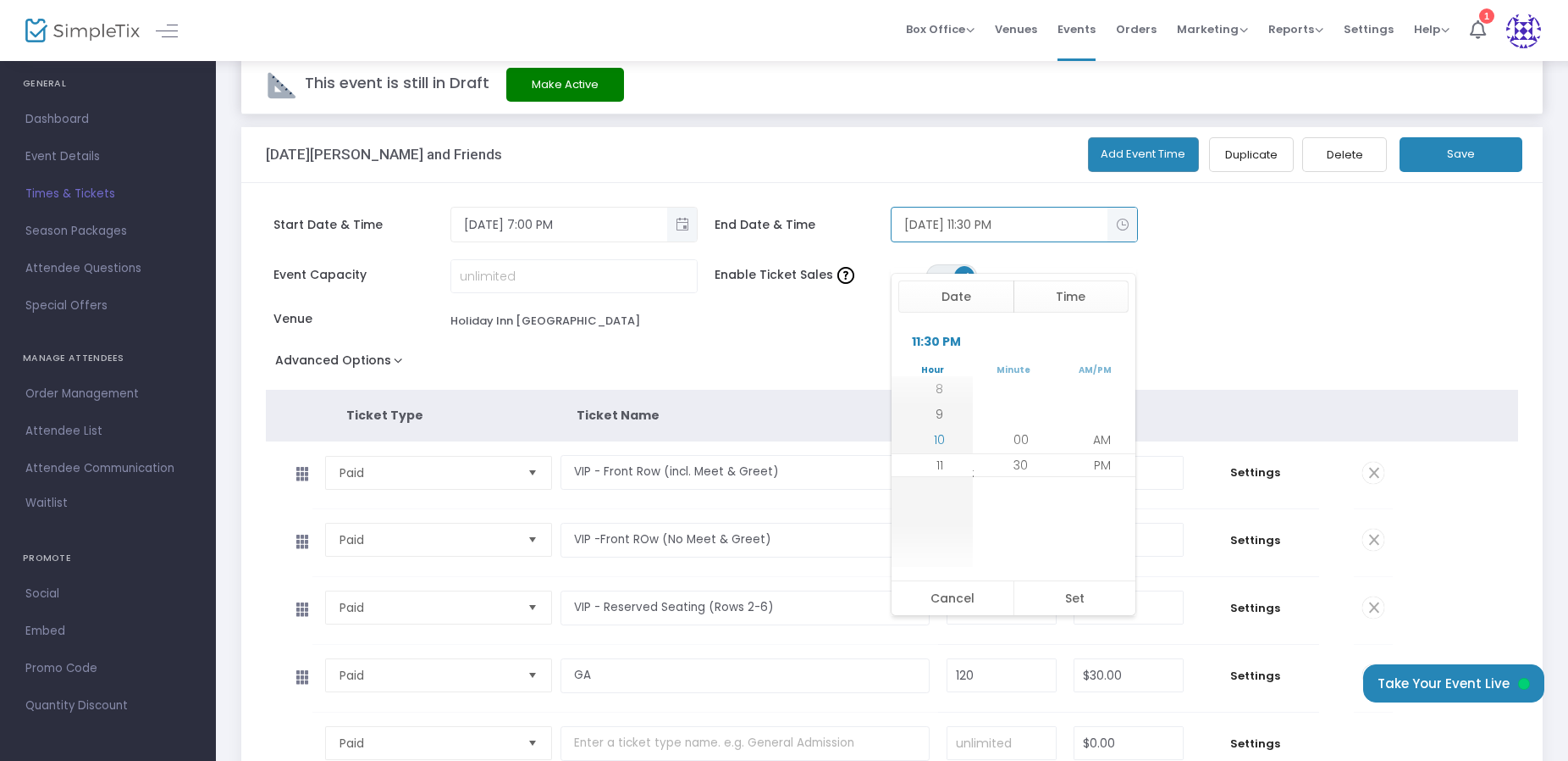
scroll to position [34, 0]
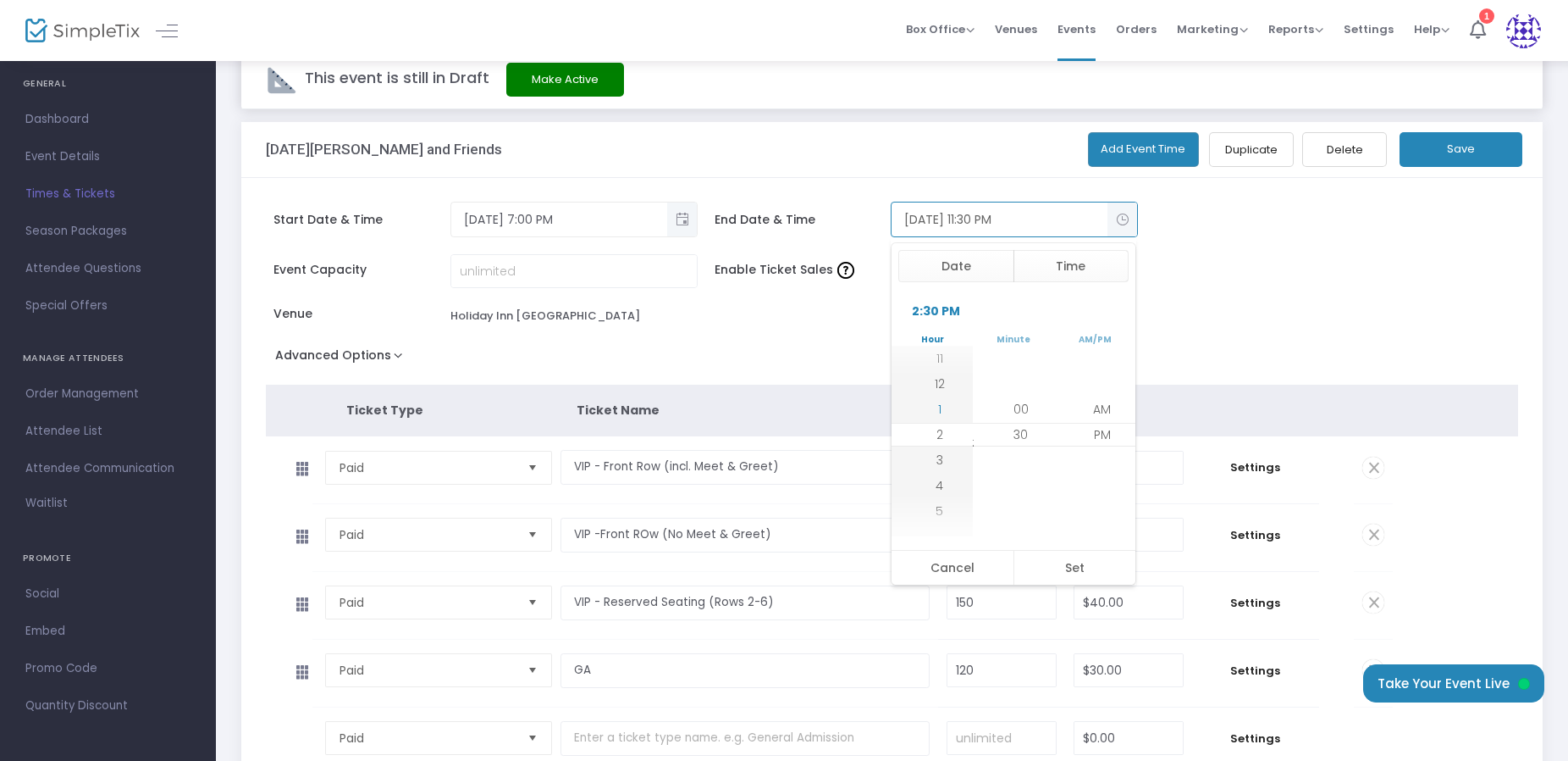
click at [938, 403] on li "1" at bounding box center [940, 409] width 59 height 26
click at [1020, 412] on span "00" at bounding box center [1021, 409] width 16 height 17
click at [1101, 411] on span "AM" at bounding box center [1102, 409] width 17 height 17
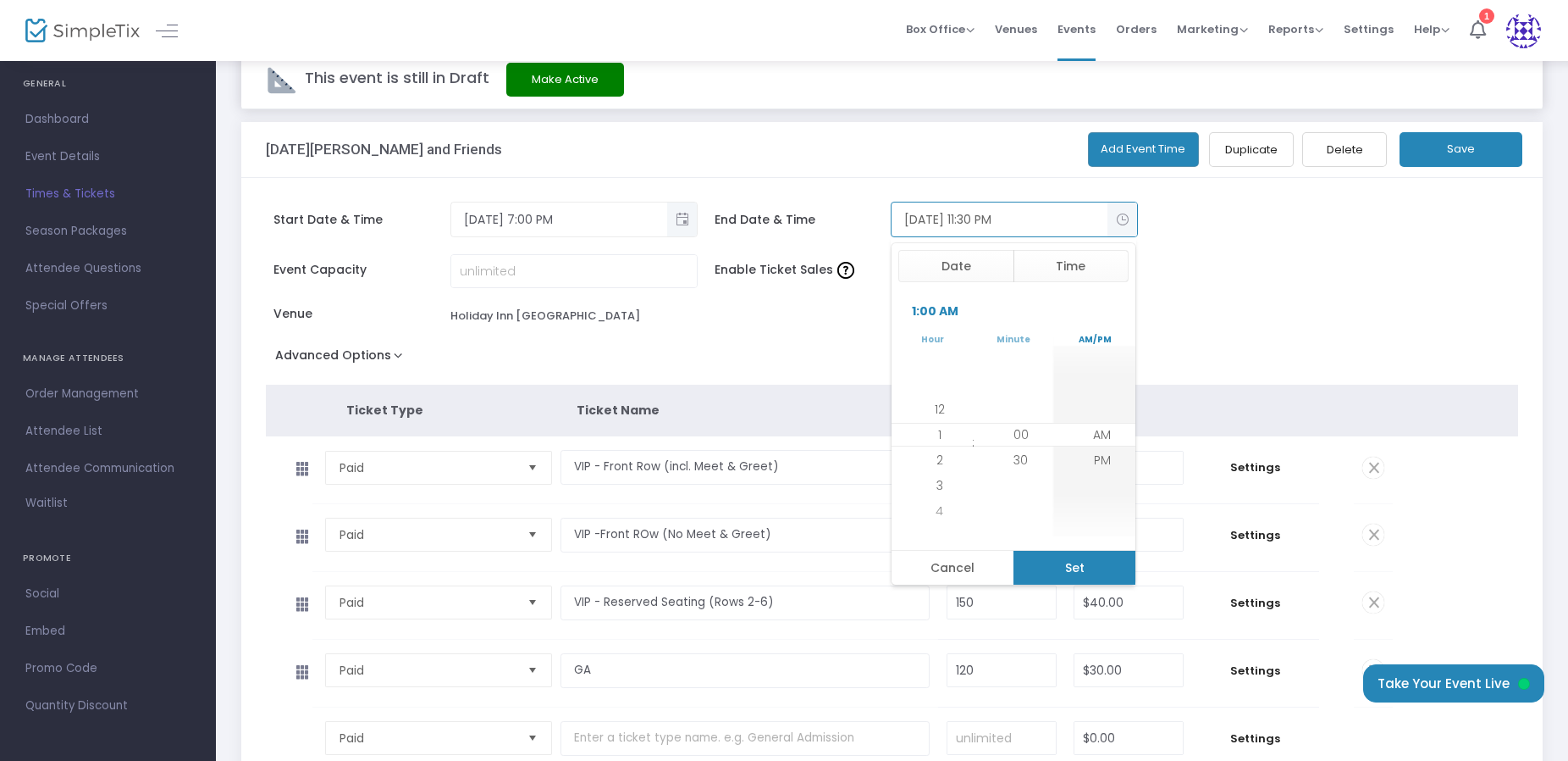
click at [1094, 567] on button "Set" at bounding box center [1075, 567] width 123 height 34
type input "[DATE] 1:00 AM"
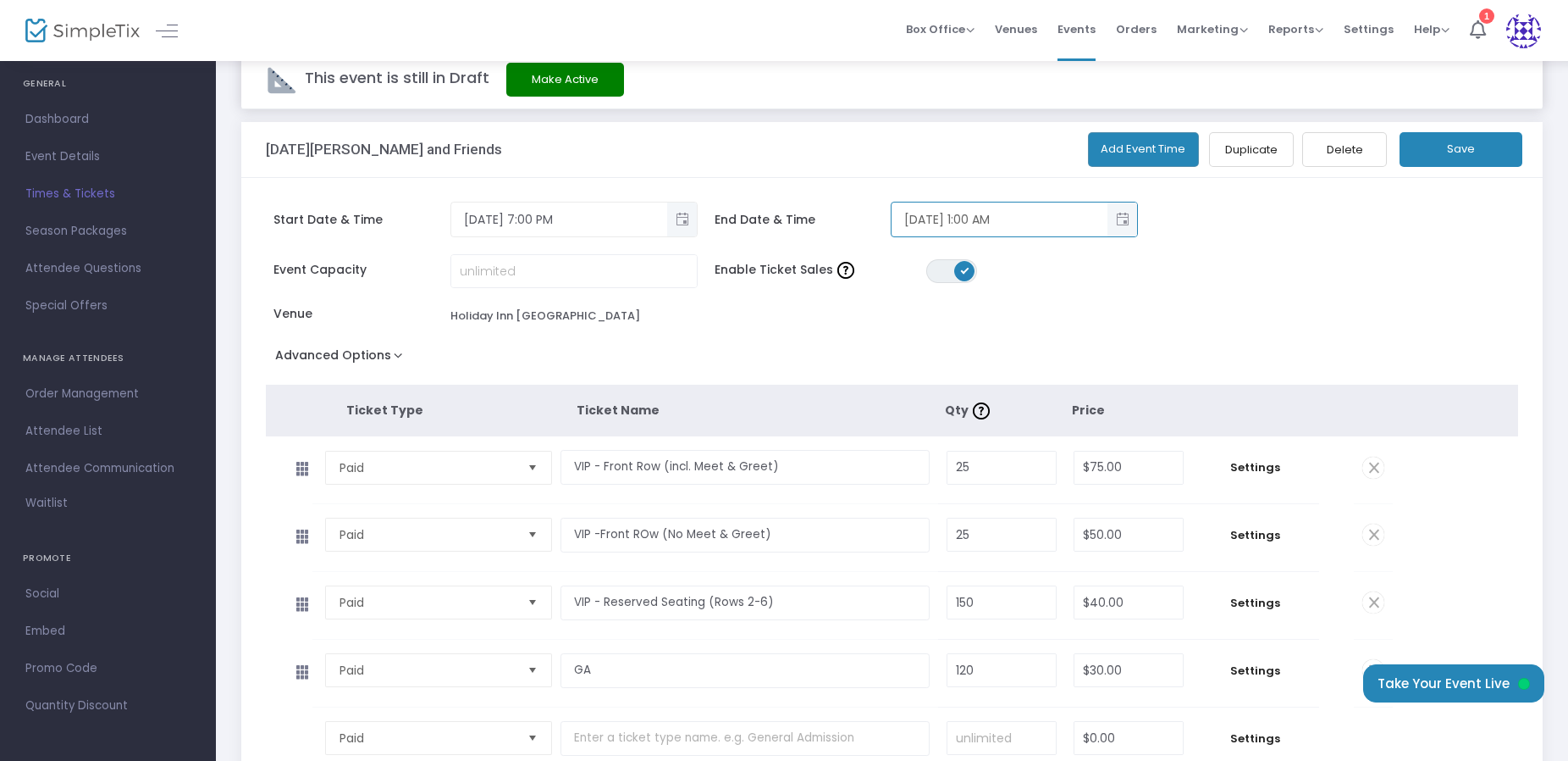
click at [1477, 163] on button "Save" at bounding box center [1461, 149] width 123 height 35
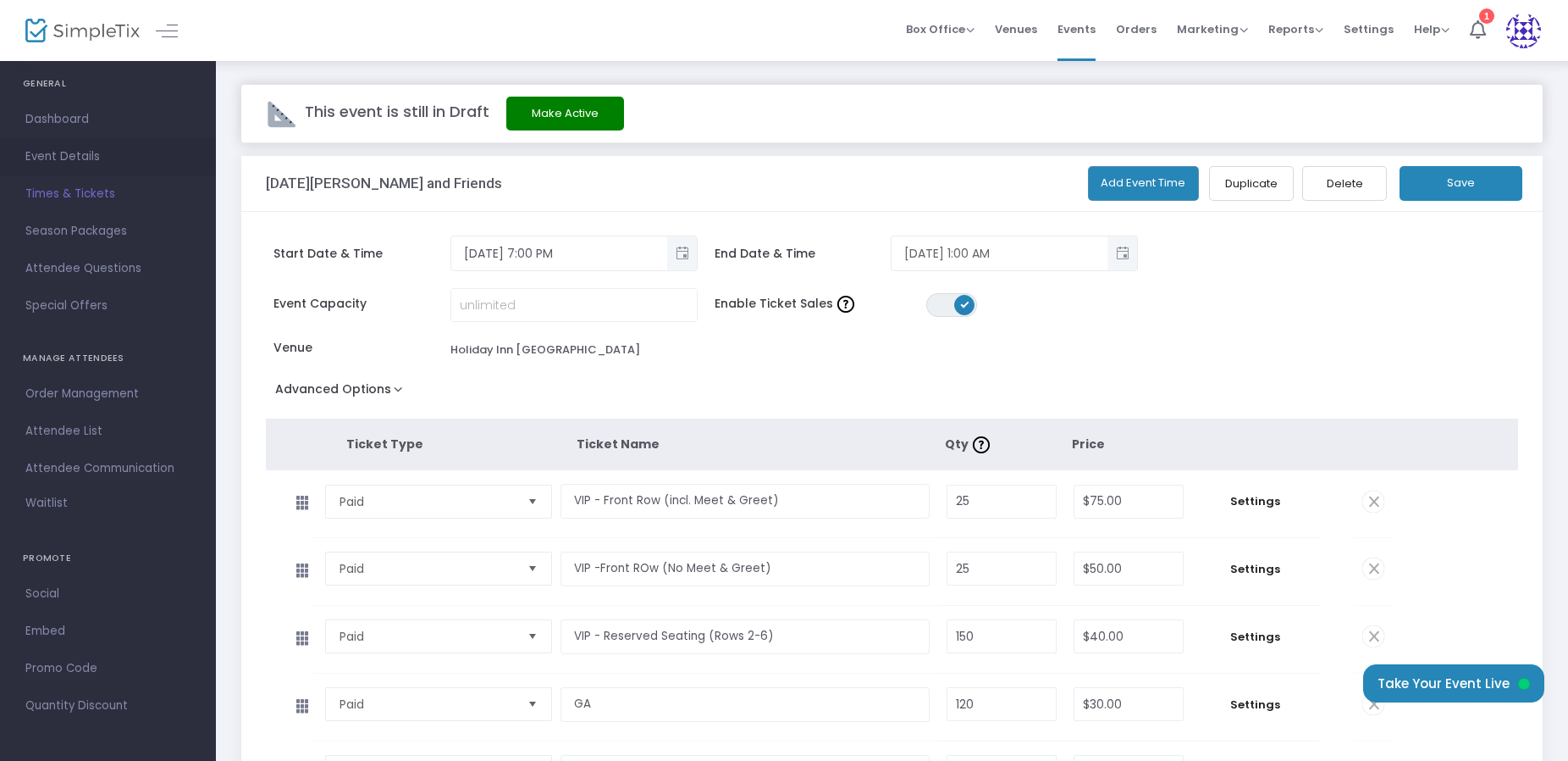
click at [55, 159] on span "Event Details" at bounding box center [108, 156] width 165 height 22
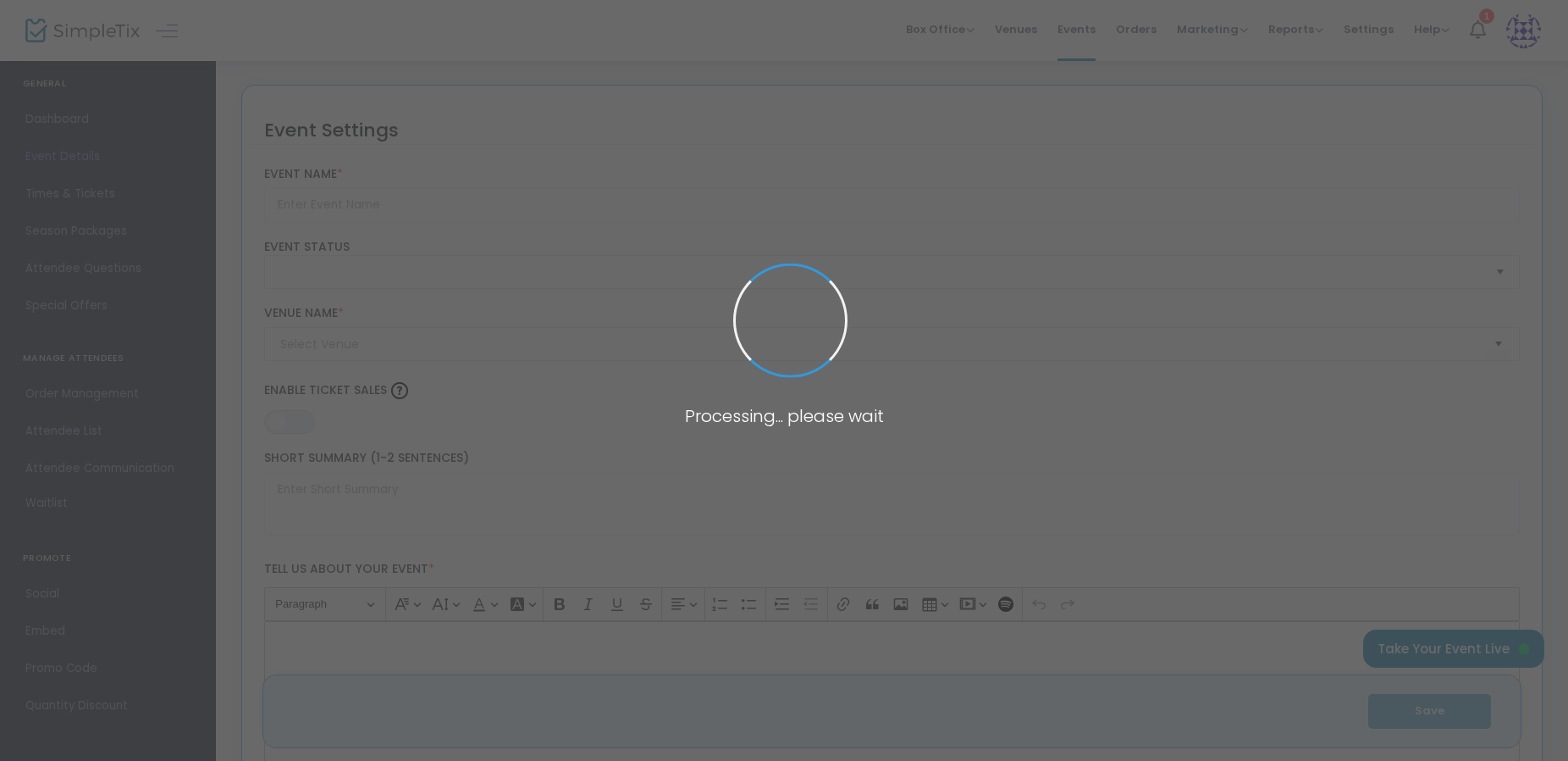
type input "[DATE][PERSON_NAME] and Friends"
type textarea "[PERSON_NAME] [PERSON_NAME] and Friends Join us for an unforgettable [DATE] cel…"
type input "9.500 %"
type input "Buy Tickets"
type input "Holiday Inn [GEOGRAPHIC_DATA]"
